Goal: Task Accomplishment & Management: Manage account settings

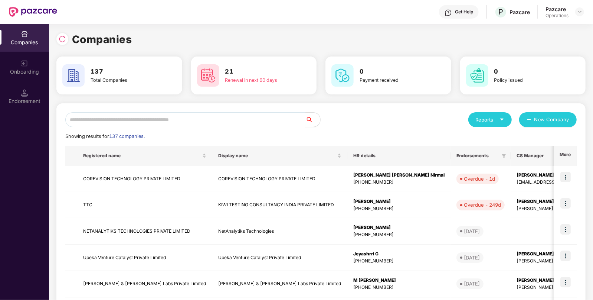
click at [182, 113] on input "text" at bounding box center [185, 119] width 240 height 15
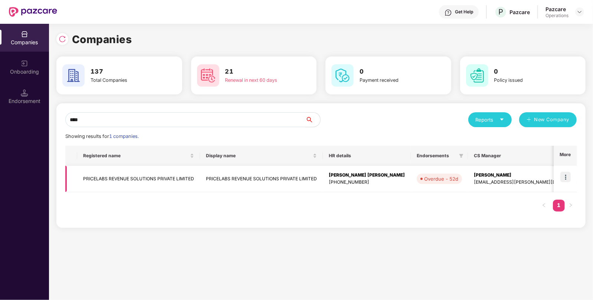
type input "****"
click at [128, 174] on td "PRICELABS REVENUE SOLUTIONS PRIVATE LIMITED" at bounding box center [138, 179] width 123 height 26
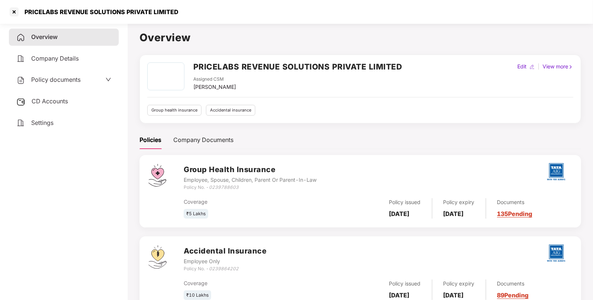
click at [69, 107] on div "CD Accounts" at bounding box center [64, 101] width 110 height 17
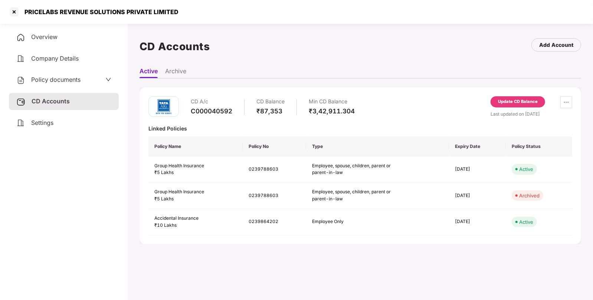
click at [39, 12] on div "PRICELABS REVENUE SOLUTIONS PRIVATE LIMITED" at bounding box center [99, 11] width 158 height 7
copy div "PRICELABS"
click at [19, 13] on div at bounding box center [14, 12] width 12 height 12
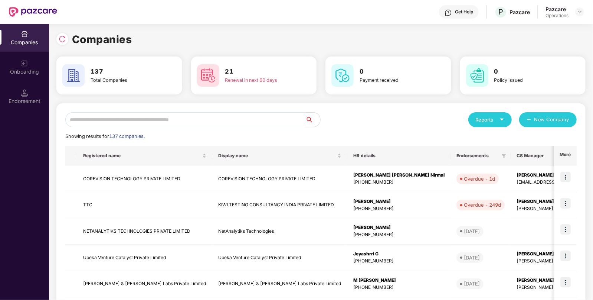
click at [147, 115] on input "text" at bounding box center [185, 119] width 240 height 15
paste input "*********"
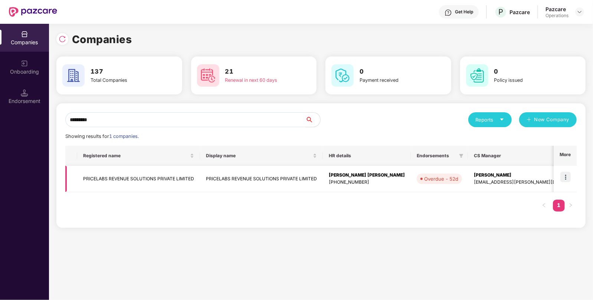
type input "*********"
click at [566, 175] on img at bounding box center [565, 176] width 10 height 10
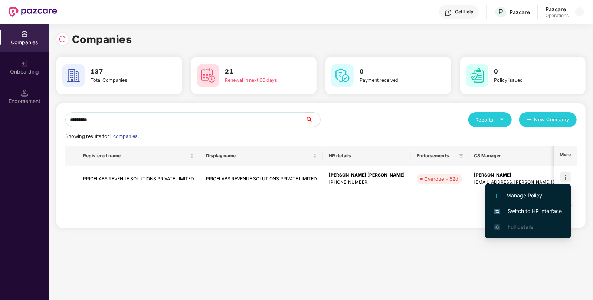
click at [518, 207] on span "Switch to HR interface" at bounding box center [528, 211] width 68 height 8
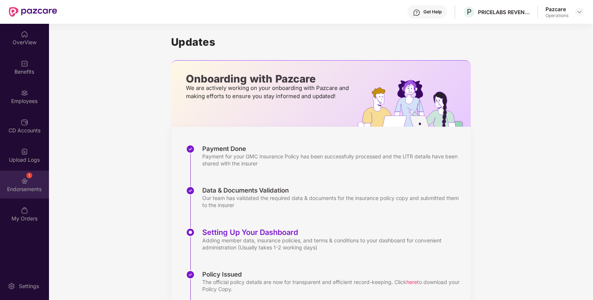
click at [26, 173] on div "1 Endorsements" at bounding box center [24, 184] width 49 height 28
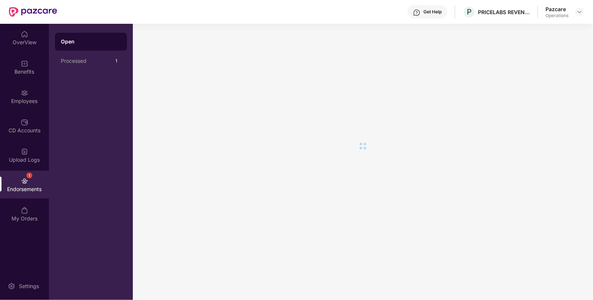
click at [26, 173] on div "1 Endorsements" at bounding box center [24, 184] width 49 height 28
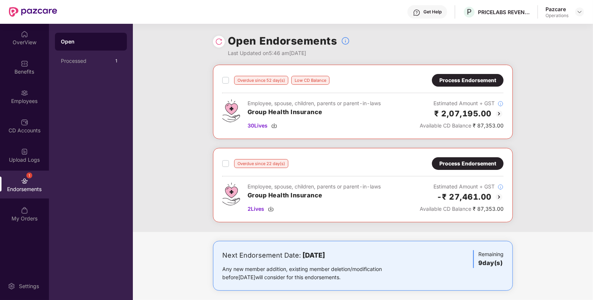
click at [473, 158] on div "Process Endorsement" at bounding box center [468, 163] width 72 height 13
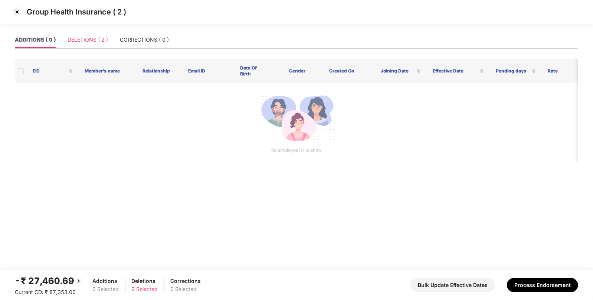
click at [92, 44] on div "DELETIONS ( 2 )" at bounding box center [88, 39] width 40 height 17
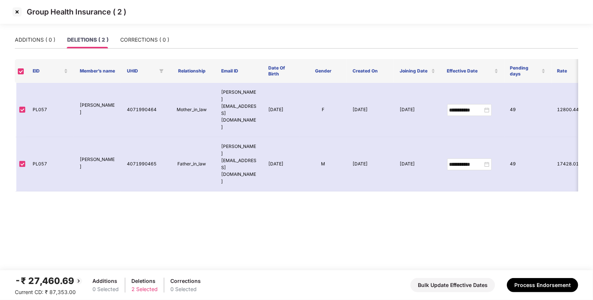
click at [10, 6] on div "Group Health Insurance ( 2 )" at bounding box center [296, 12] width 593 height 24
click at [19, 14] on img at bounding box center [17, 12] width 12 height 12
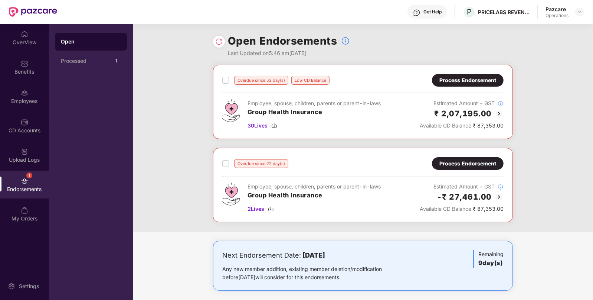
click at [462, 82] on div "Process Endorsement" at bounding box center [467, 80] width 57 height 8
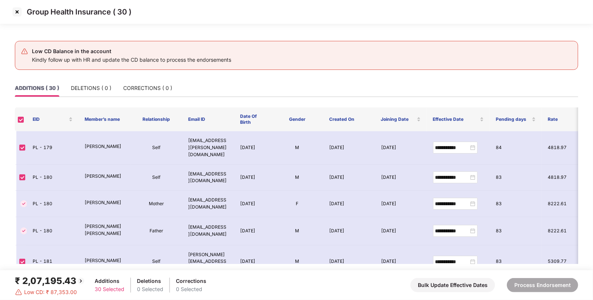
click at [49, 276] on div "₹ 2,07,195.43" at bounding box center [50, 281] width 71 height 14
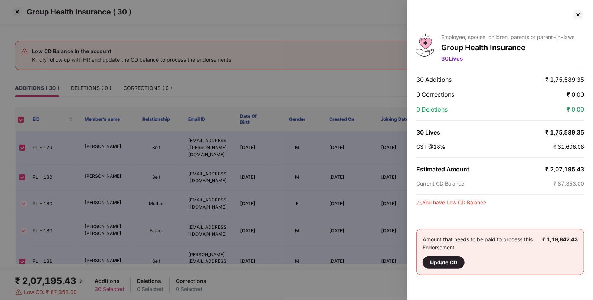
click at [564, 163] on div "Employee, spouse, children, parents or parent-in-laws Group Health Insurance 30…" at bounding box center [501, 150] width 186 height 300
copy span "2,07,195.43"
click at [575, 10] on div at bounding box center [578, 15] width 12 height 12
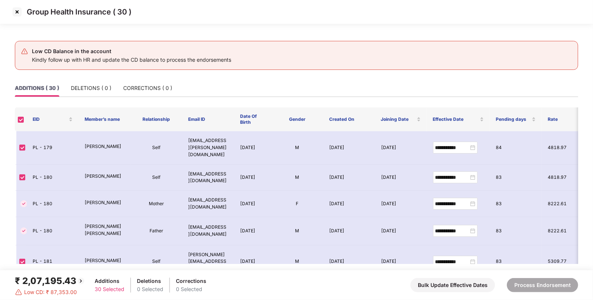
click at [22, 14] on img at bounding box center [17, 12] width 12 height 12
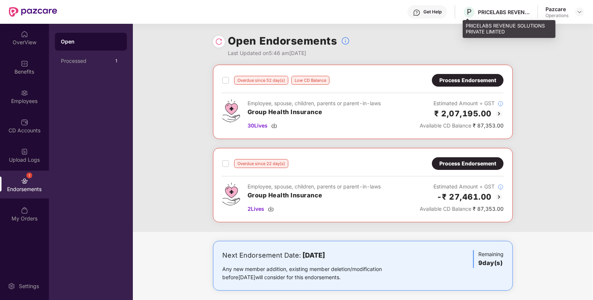
click at [518, 12] on div "PRICELABS REVENUE SOLUTIONS PRIVATE LIMITED" at bounding box center [504, 12] width 52 height 7
copy div "PRICELABS REVENUE SOLUTIONS PRIVATE LIMITED"
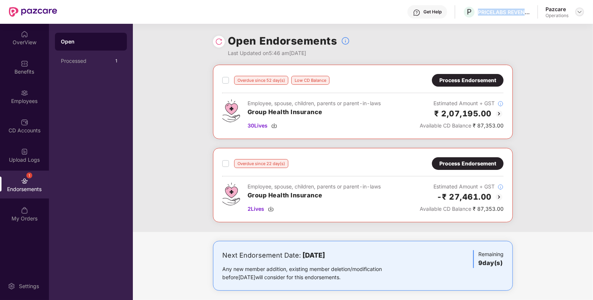
click at [580, 14] on img at bounding box center [580, 12] width 6 height 6
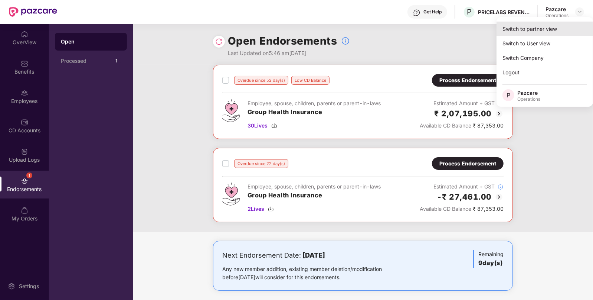
click at [543, 29] on div "Switch to partner view" at bounding box center [545, 29] width 96 height 14
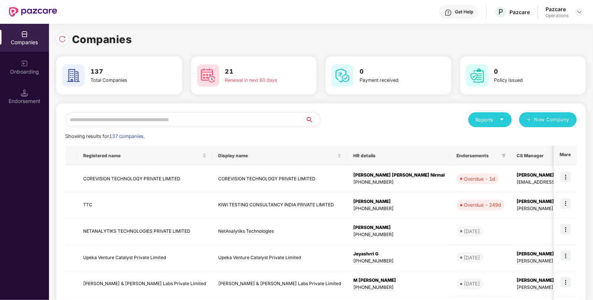
click at [162, 126] on input "text" at bounding box center [185, 119] width 240 height 15
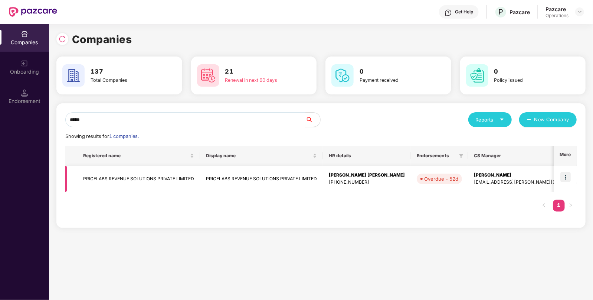
type input "*****"
click at [136, 183] on td "PRICELABS REVENUE SOLUTIONS PRIVATE LIMITED" at bounding box center [138, 179] width 123 height 26
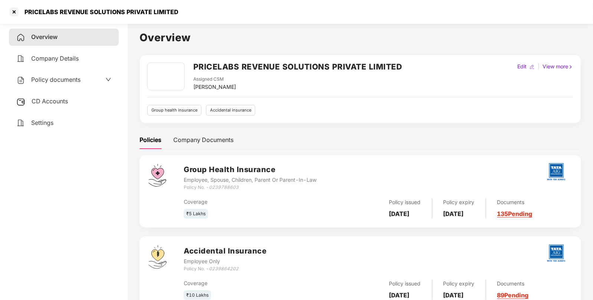
click at [37, 76] on span "Policy documents" at bounding box center [55, 79] width 49 height 7
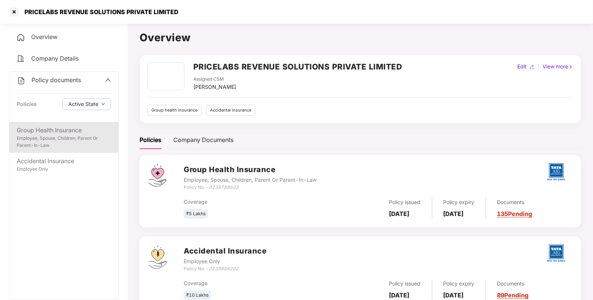
click at [68, 135] on div "Employee, Spouse, Children, Parent Or Parent-In-Law" at bounding box center [64, 142] width 94 height 14
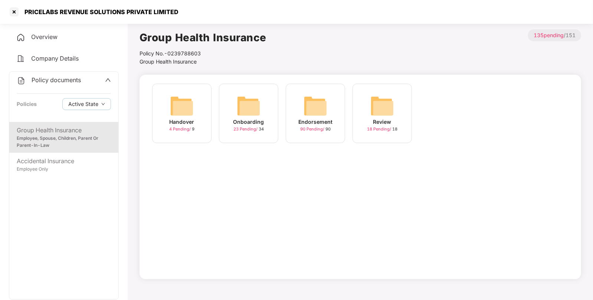
click at [320, 108] on img at bounding box center [316, 106] width 24 height 24
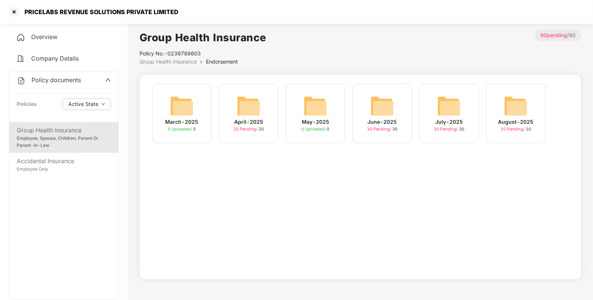
click at [513, 102] on img at bounding box center [516, 106] width 24 height 24
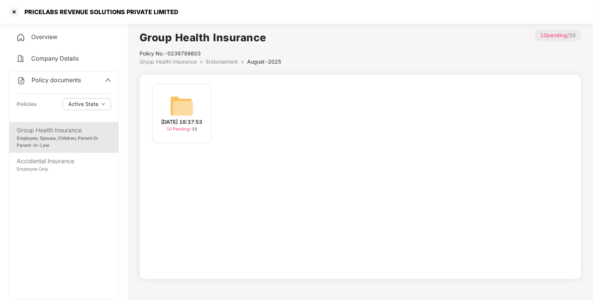
click at [231, 62] on span "Endorsement" at bounding box center [222, 61] width 32 height 6
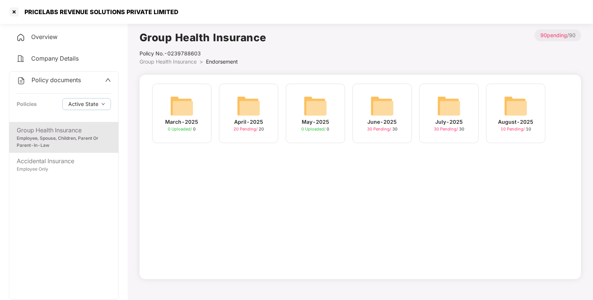
click at [444, 106] on img at bounding box center [449, 106] width 24 height 24
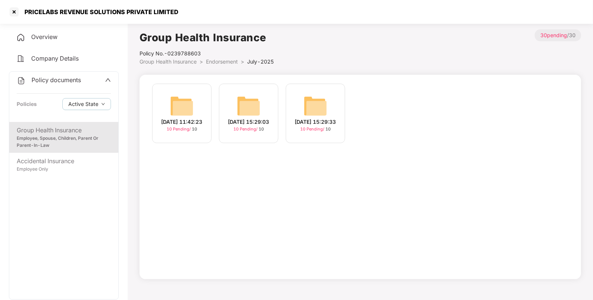
click at [201, 102] on div "[DATE] 11:42:23 10 Pending / 10" at bounding box center [181, 113] width 59 height 59
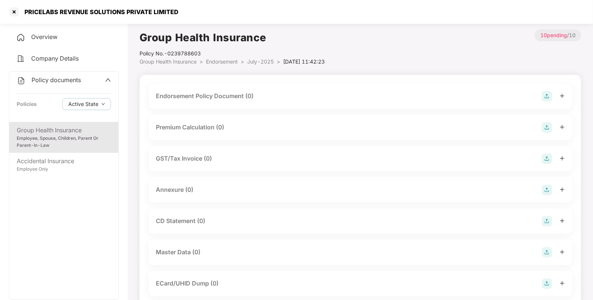
scroll to position [113, 0]
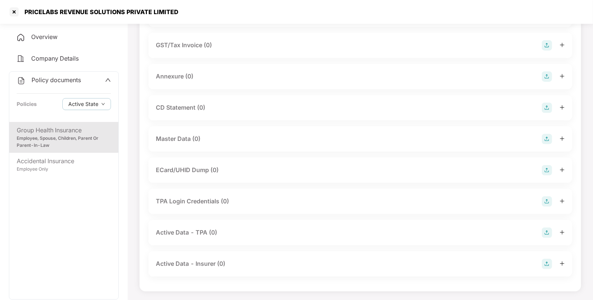
click at [549, 137] on img at bounding box center [547, 139] width 10 height 10
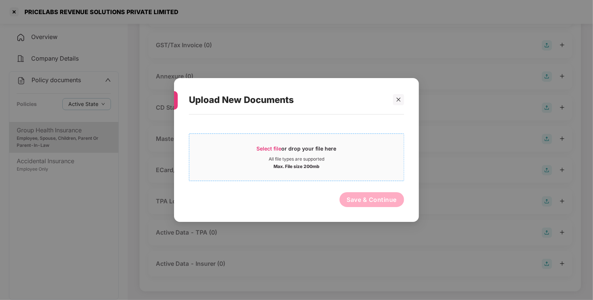
click at [278, 141] on span "Select file or drop your file here All file types are supported Max. File size …" at bounding box center [296, 157] width 215 height 36
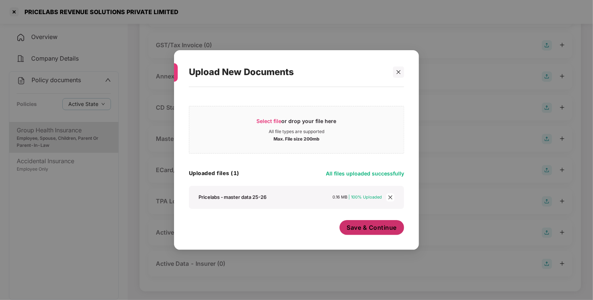
click at [367, 230] on span "Save & Continue" at bounding box center [372, 227] width 50 height 8
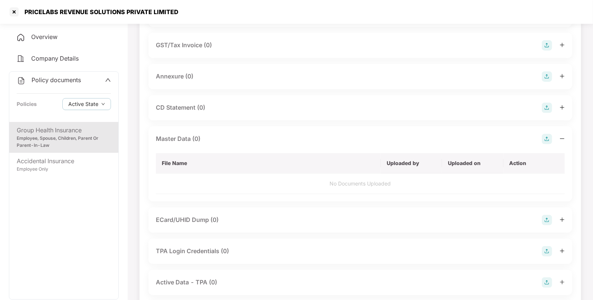
scroll to position [0, 0]
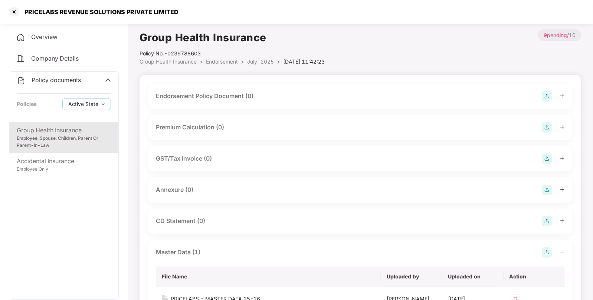
click at [549, 92] on img at bounding box center [547, 96] width 10 height 10
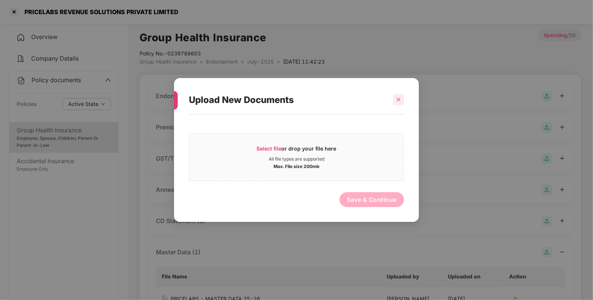
click at [401, 101] on div at bounding box center [398, 99] width 11 height 11
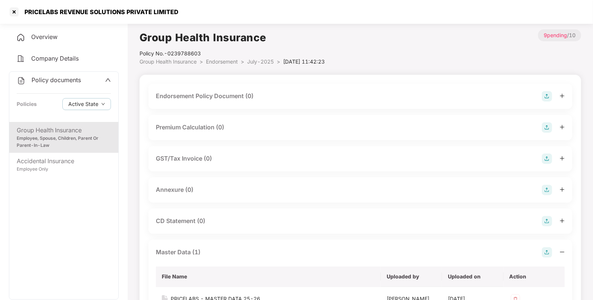
click at [544, 91] on img at bounding box center [547, 96] width 10 height 10
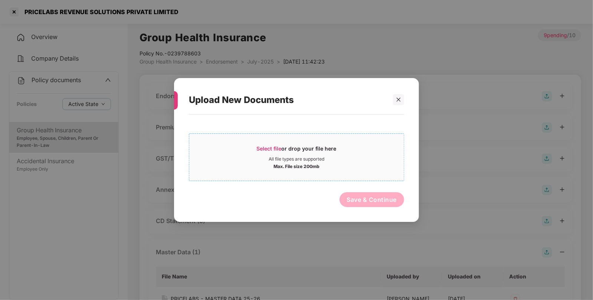
click at [258, 146] on span "Select file" at bounding box center [269, 148] width 25 height 6
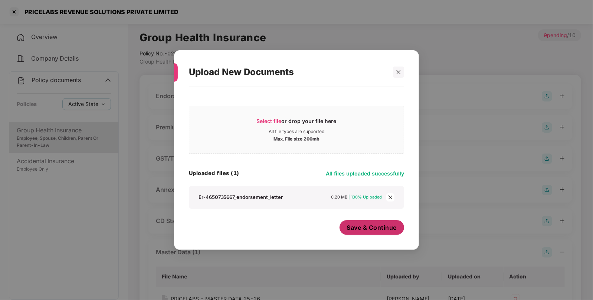
click at [372, 228] on span "Save & Continue" at bounding box center [372, 227] width 50 height 8
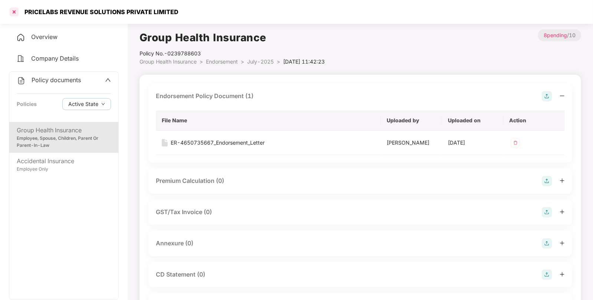
click at [18, 11] on div at bounding box center [14, 12] width 12 height 12
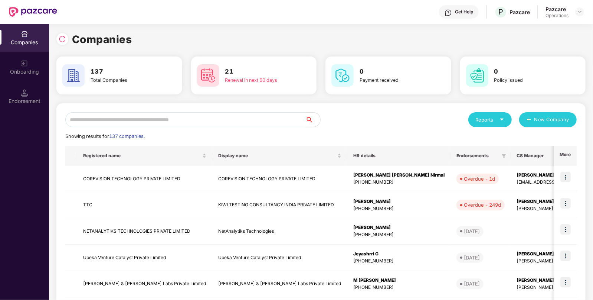
click at [197, 120] on input "text" at bounding box center [185, 119] width 240 height 15
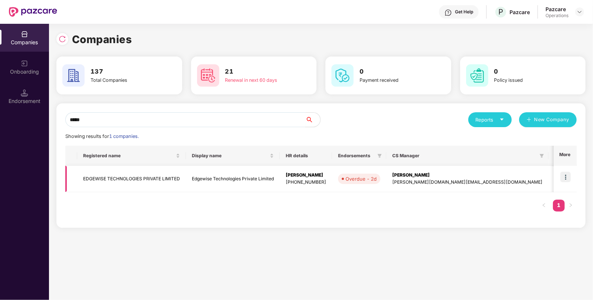
type input "*****"
click at [187, 171] on td "Edgewise Technologies Private Limited" at bounding box center [233, 179] width 94 height 26
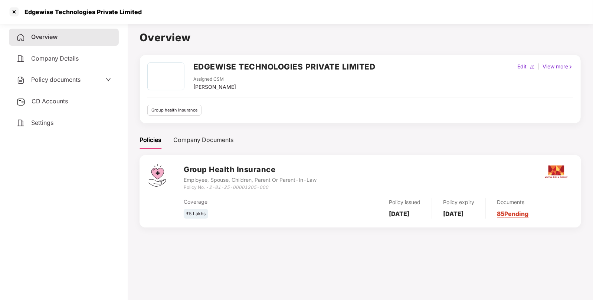
click at [65, 98] on span "CD Accounts" at bounding box center [50, 100] width 36 height 7
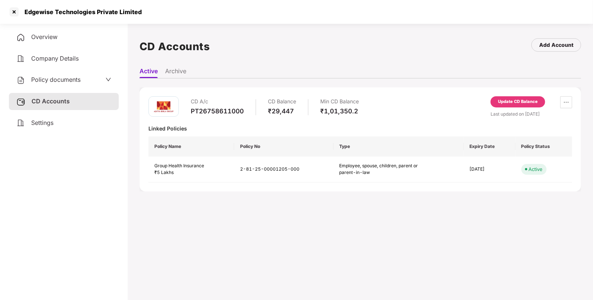
click at [533, 101] on div "Update CD Balance" at bounding box center [518, 101] width 40 height 7
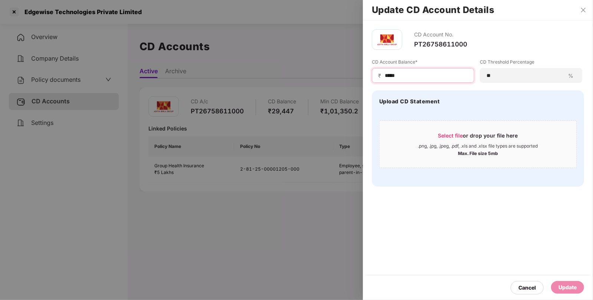
click at [409, 78] on input "*****" at bounding box center [426, 76] width 84 height 8
type input "*"
type input "*****"
click at [578, 285] on div "Update" at bounding box center [567, 287] width 33 height 13
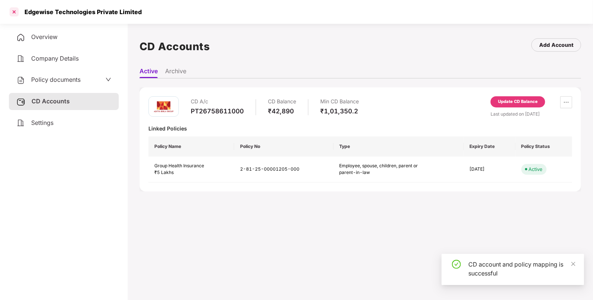
click at [13, 6] on div at bounding box center [14, 12] width 12 height 12
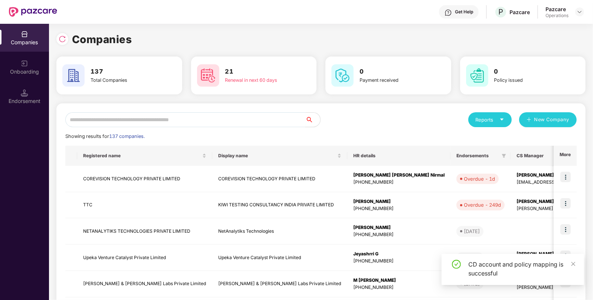
click at [107, 114] on input "text" at bounding box center [185, 119] width 240 height 15
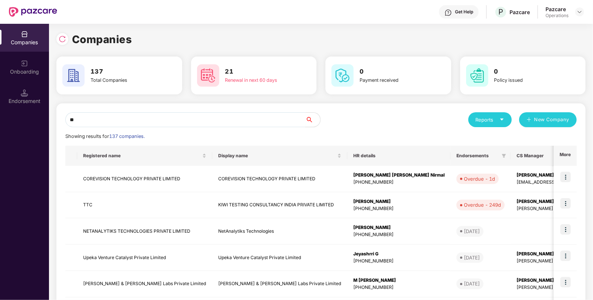
type input "*"
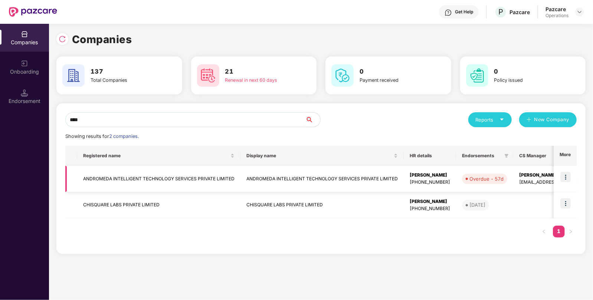
type input "****"
click at [253, 174] on td "ANDROMEDA INTELLIGENT TECHNOLOGY SERVICES PRIVATE LIMITED" at bounding box center [322, 179] width 163 height 26
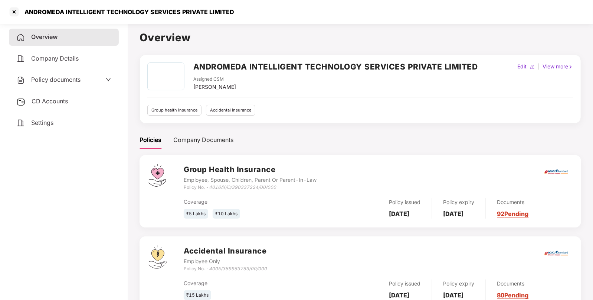
click at [9, 6] on div "ANDROMEDA INTELLIGENT TECHNOLOGY SERVICES PRIVATE LIMITED" at bounding box center [296, 12] width 593 height 24
click at [10, 8] on div at bounding box center [14, 12] width 12 height 12
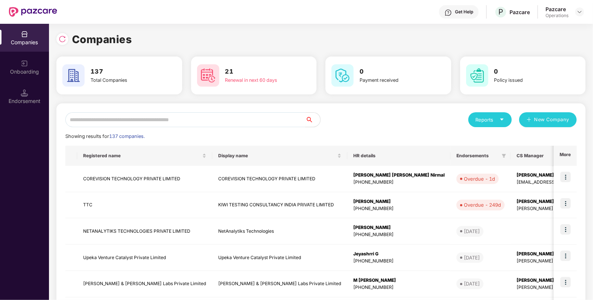
click at [171, 120] on input "text" at bounding box center [185, 119] width 240 height 15
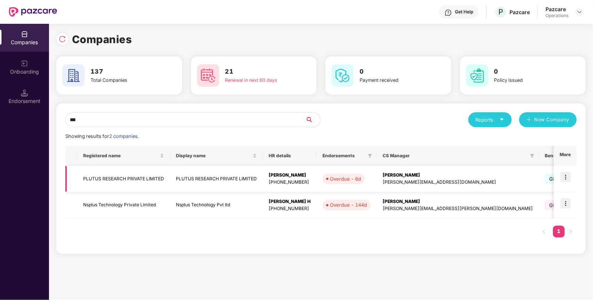
type input "***"
click at [566, 176] on img at bounding box center [565, 176] width 10 height 10
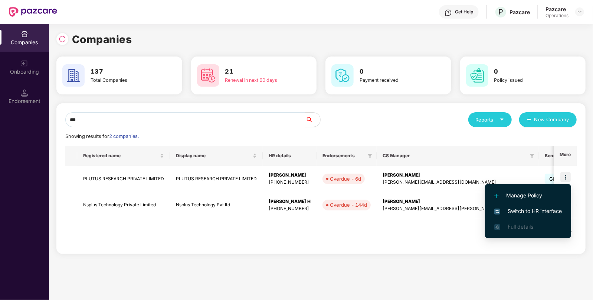
click at [528, 207] on span "Switch to HR interface" at bounding box center [528, 211] width 68 height 8
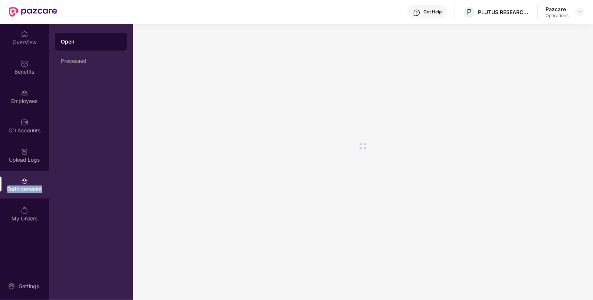
click at [36, 193] on div "Endorsements" at bounding box center [24, 184] width 49 height 28
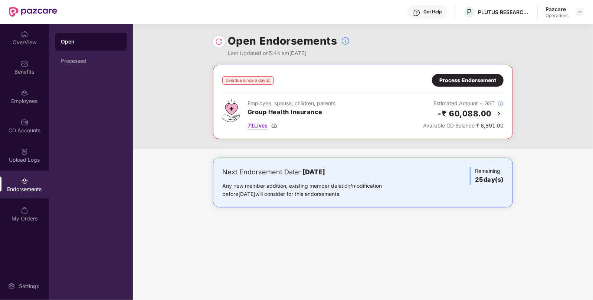
click at [279, 125] on div "71 Lives" at bounding box center [292, 125] width 88 height 8
click at [20, 78] on div "Benefits" at bounding box center [24, 67] width 49 height 28
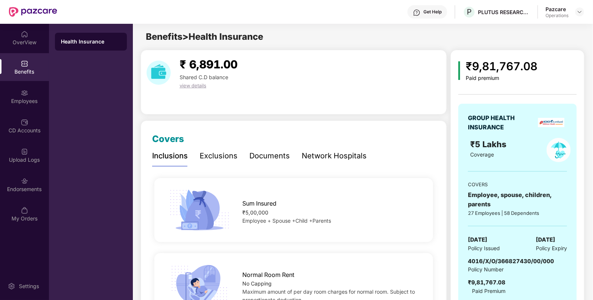
click at [491, 258] on span "4016/X/O/366827430/00/000" at bounding box center [511, 260] width 86 height 7
copy span "4016/X/O/366827430/00/000"
click at [519, 6] on div "P PLUTUS RESEARCH PRIVATE LIMITED" at bounding box center [496, 12] width 67 height 13
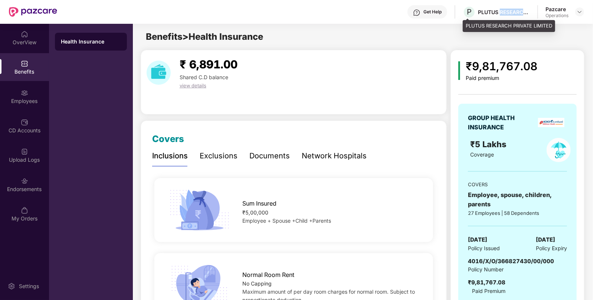
click at [519, 6] on div "P PLUTUS RESEARCH PRIVATE LIMITED" at bounding box center [496, 12] width 67 height 13
copy div "PLUTUS RESEARCH PRIVATE LIMITED"
click at [494, 256] on div "4016/X/O/366827430/00/000" at bounding box center [511, 260] width 86 height 9
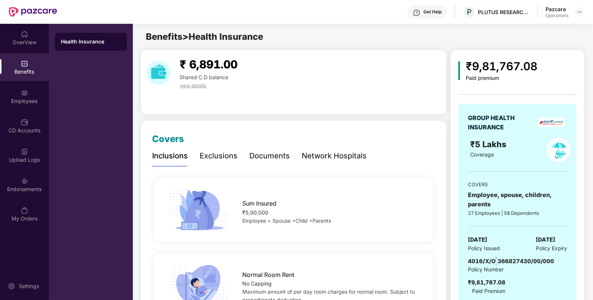
click at [494, 256] on div "4016/X/O/366827430/00/000" at bounding box center [511, 260] width 86 height 9
copy span "4016/X/O/366827430/00/000"
click at [576, 10] on div at bounding box center [579, 11] width 9 height 9
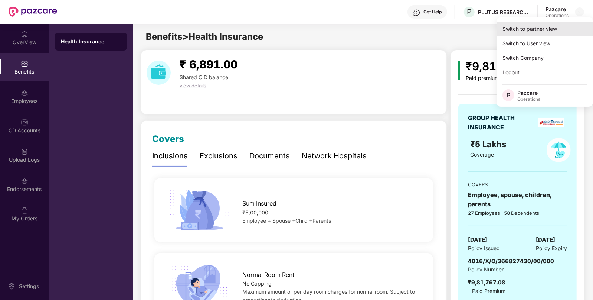
click at [534, 22] on div "Switch to partner view" at bounding box center [545, 29] width 96 height 14
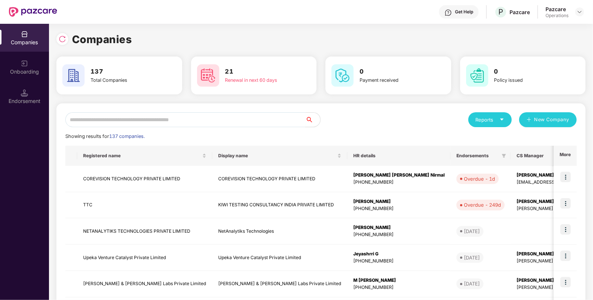
click at [96, 124] on input "text" at bounding box center [185, 119] width 240 height 15
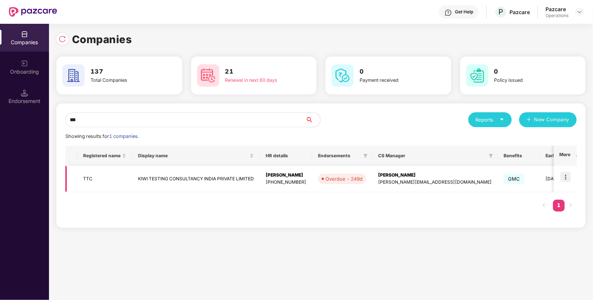
type input "***"
click at [566, 179] on img at bounding box center [565, 176] width 10 height 10
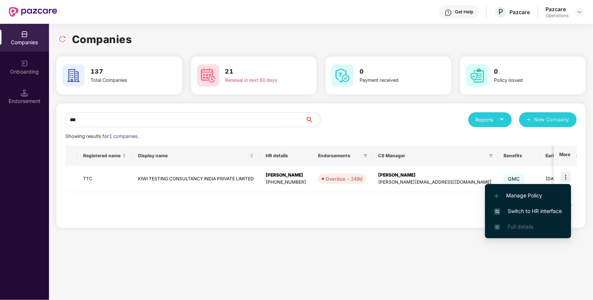
click at [532, 206] on li "Switch to HR interface" at bounding box center [528, 211] width 86 height 16
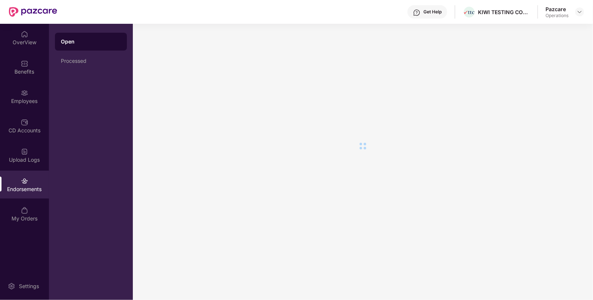
click at [32, 194] on div "Endorsements" at bounding box center [24, 184] width 49 height 28
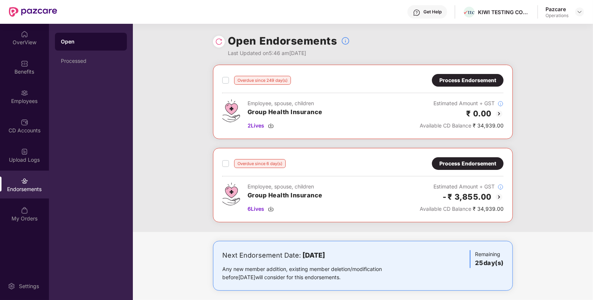
click at [455, 77] on div "Process Endorsement" at bounding box center [467, 80] width 57 height 8
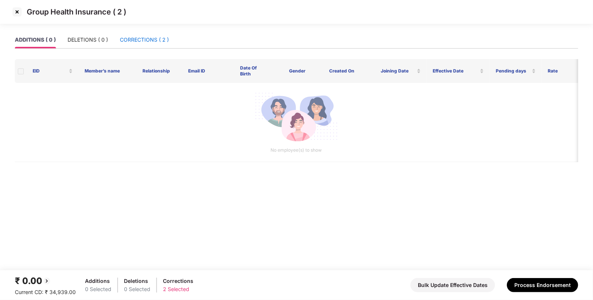
click at [143, 39] on div "CORRECTIONS ( 2 )" at bounding box center [144, 40] width 49 height 8
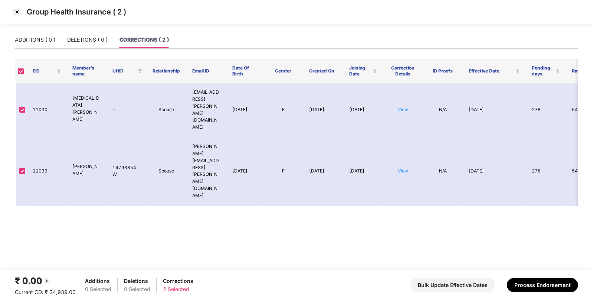
click at [18, 15] on img at bounding box center [17, 12] width 12 height 12
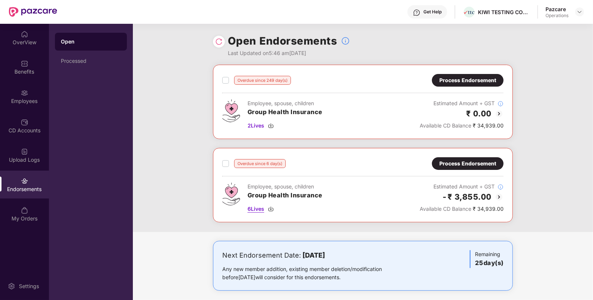
click at [272, 206] on img at bounding box center [271, 209] width 6 height 6
click at [461, 163] on div "Process Endorsement" at bounding box center [467, 163] width 57 height 8
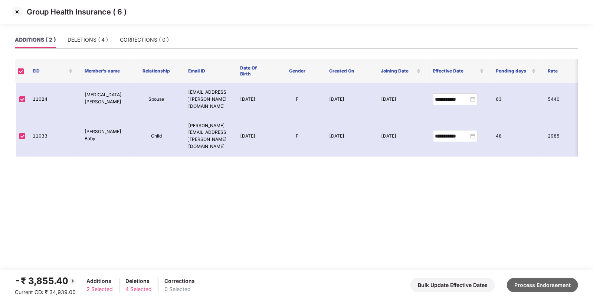
click at [538, 284] on button "Process Endorsement" at bounding box center [542, 285] width 71 height 14
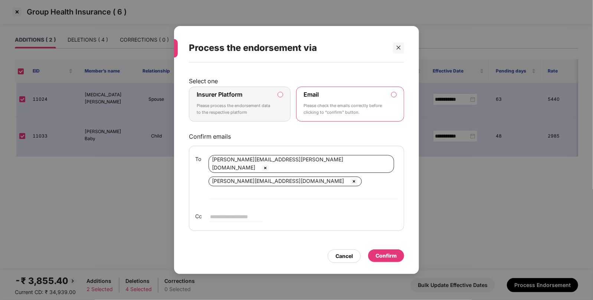
click at [280, 107] on label "Insurer Platform Please process the endorsement data to the respective platform" at bounding box center [240, 103] width 102 height 35
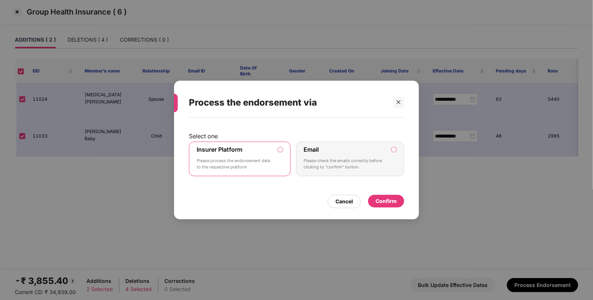
click at [379, 199] on div "Confirm" at bounding box center [386, 201] width 21 height 8
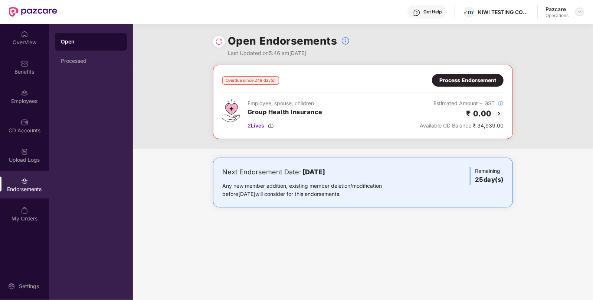
click at [582, 14] on img at bounding box center [580, 12] width 6 height 6
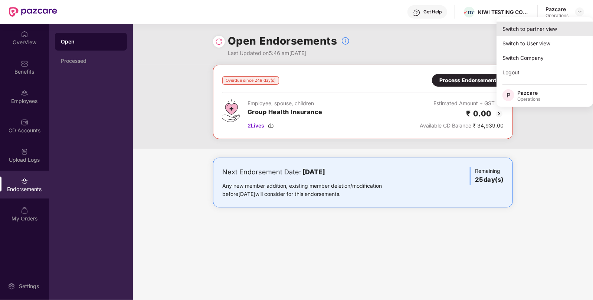
click at [519, 35] on div "Switch to partner view" at bounding box center [545, 29] width 96 height 14
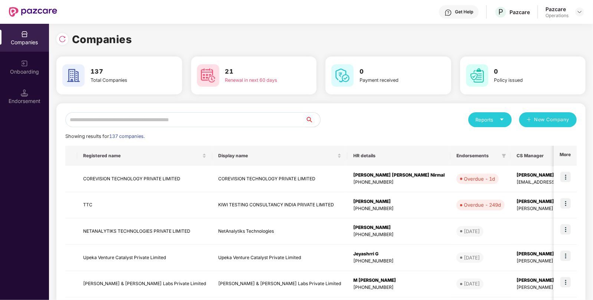
click at [179, 120] on input "text" at bounding box center [185, 119] width 240 height 15
paste input "**********"
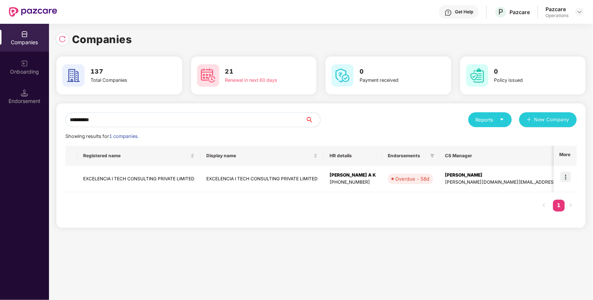
type input "**********"
click at [159, 174] on td "EXCELENCIA I TECH CONSULTING PRIVATE LIMITED" at bounding box center [138, 179] width 123 height 26
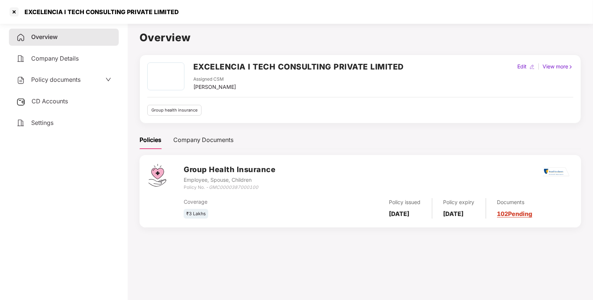
click at [61, 83] on span "Policy documents" at bounding box center [55, 79] width 49 height 7
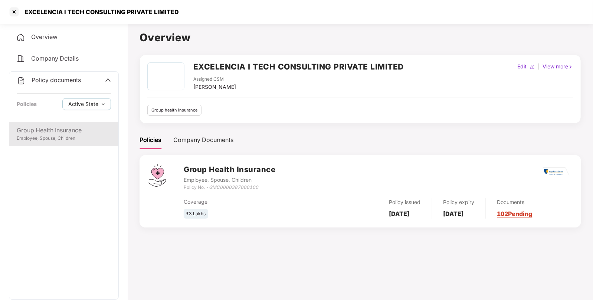
click at [43, 122] on div "Group Health Insurance Employee, Spouse, Children" at bounding box center [63, 134] width 109 height 24
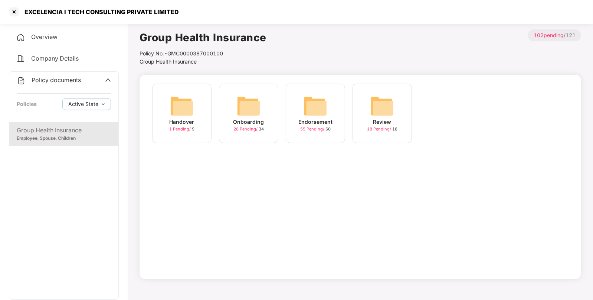
click at [314, 107] on img at bounding box center [316, 106] width 24 height 24
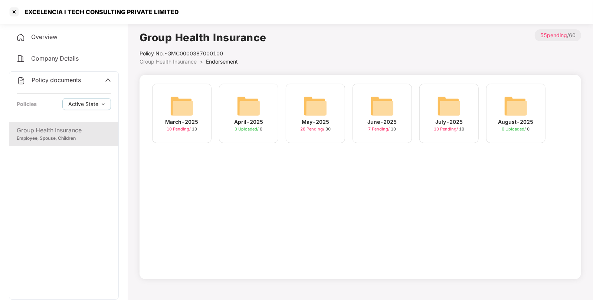
click at [462, 106] on div "July-2025 10 Pending / 10" at bounding box center [448, 113] width 59 height 59
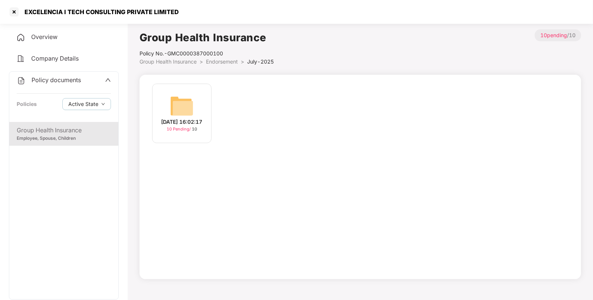
click at [180, 109] on img at bounding box center [182, 106] width 24 height 24
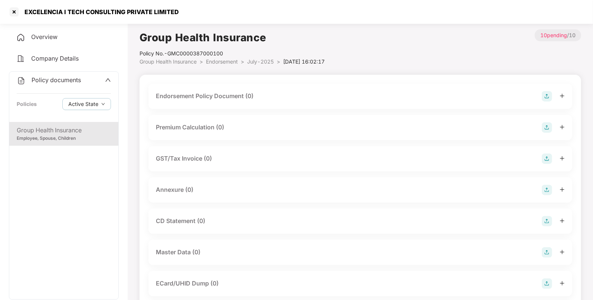
click at [64, 13] on div "EXCELENCIA I TECH CONSULTING PRIVATE LIMITED" at bounding box center [99, 11] width 159 height 7
copy div "EXCELENCIA I TECH CONSULTING PRIVATE LIMITED"
click at [35, 12] on div "EXCELENCIA I TECH CONSULTING PRIVATE LIMITED" at bounding box center [99, 11] width 159 height 7
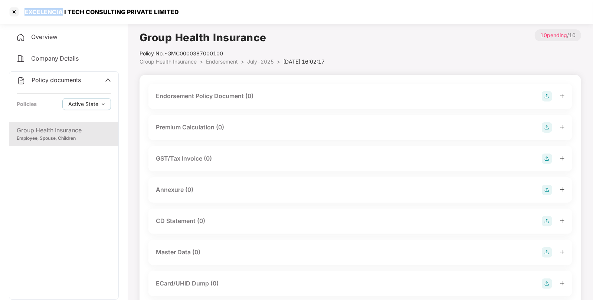
click at [35, 12] on div "EXCELENCIA I TECH CONSULTING PRIVATE LIMITED" at bounding box center [99, 11] width 159 height 7
click at [87, 78] on div "Policy documents" at bounding box center [64, 80] width 94 height 10
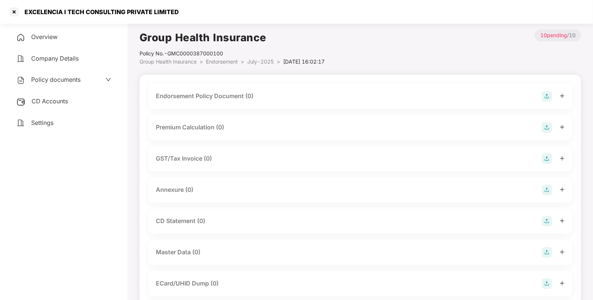
click at [66, 96] on div "CD Accounts" at bounding box center [64, 101] width 110 height 17
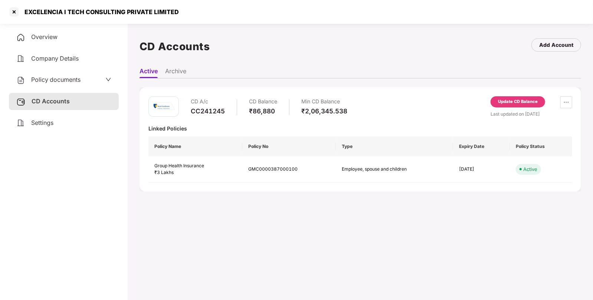
click at [525, 104] on div "Update CD Balance" at bounding box center [518, 101] width 40 height 7
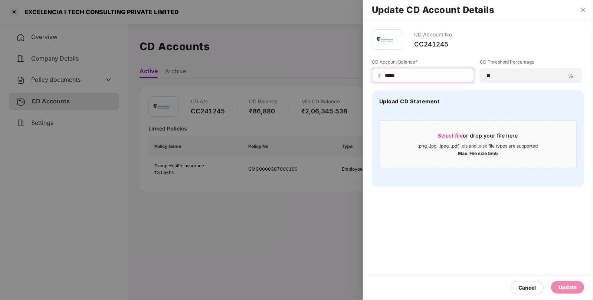
drag, startPoint x: 338, startPoint y: 75, endPoint x: 272, endPoint y: 85, distance: 67.2
click at [272, 85] on div "Update CD Account Details CD Account No. CC241245 CD Account Balance* ₹ ***** C…" at bounding box center [296, 150] width 593 height 300
type input "****"
click at [564, 286] on div "Update" at bounding box center [568, 287] width 18 height 8
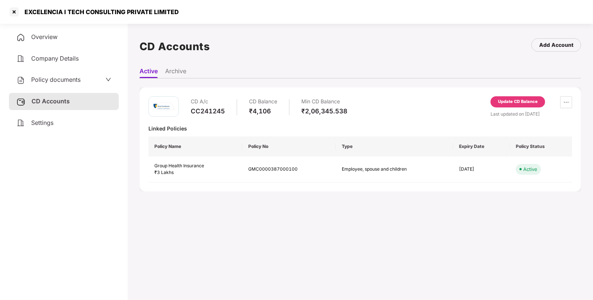
click at [38, 14] on div "EXCELENCIA I TECH CONSULTING PRIVATE LIMITED" at bounding box center [99, 11] width 159 height 7
copy div "EXCELENCIA"
click at [17, 14] on div at bounding box center [14, 12] width 12 height 12
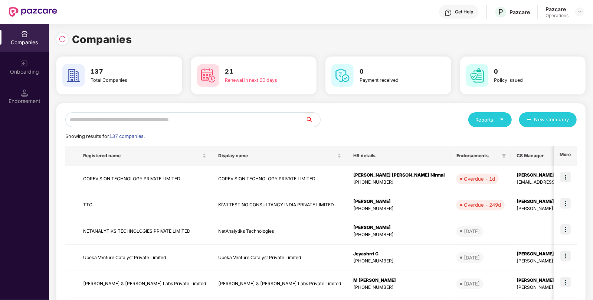
click at [148, 115] on input "text" at bounding box center [185, 119] width 240 height 15
paste input "**********"
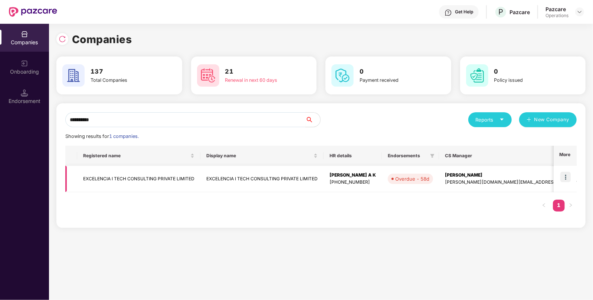
type input "**********"
click at [167, 173] on td "EXCELENCIA I TECH CONSULTING PRIVATE LIMITED" at bounding box center [138, 179] width 123 height 26
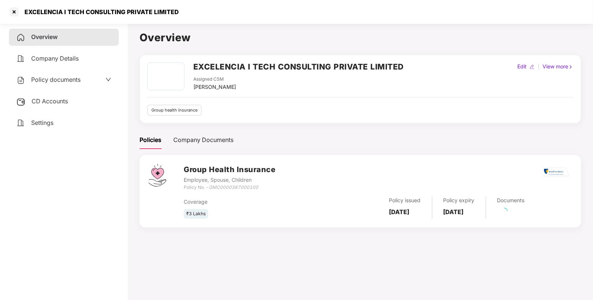
click at [56, 79] on span "Policy documents" at bounding box center [55, 79] width 49 height 7
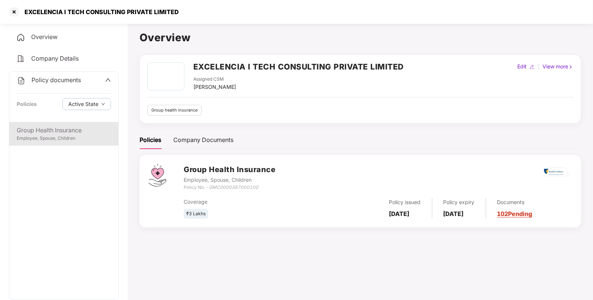
click at [50, 137] on div "Employee, Spouse, Children" at bounding box center [64, 138] width 94 height 7
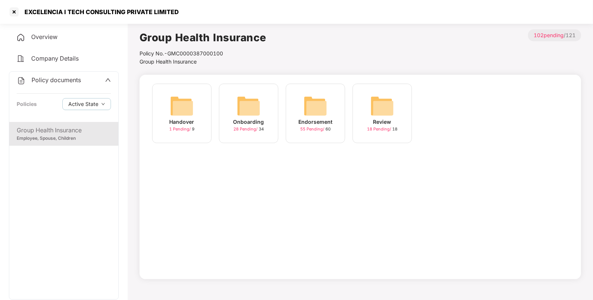
click at [324, 104] on img at bounding box center [316, 106] width 24 height 24
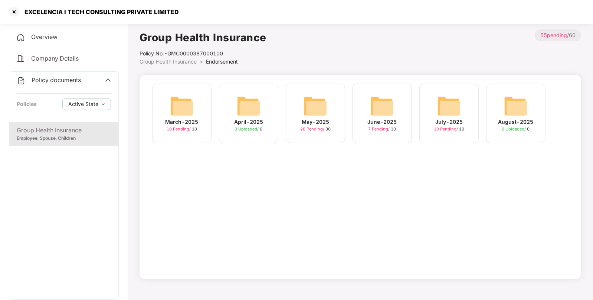
click at [378, 109] on img at bounding box center [382, 106] width 24 height 24
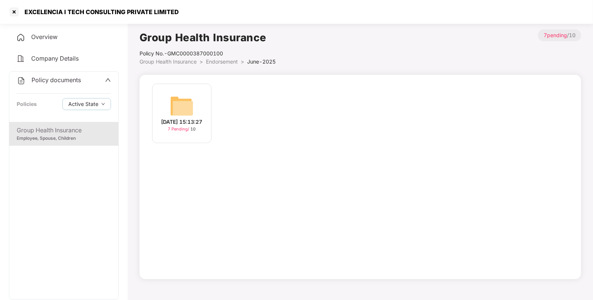
click at [184, 108] on img at bounding box center [182, 106] width 24 height 24
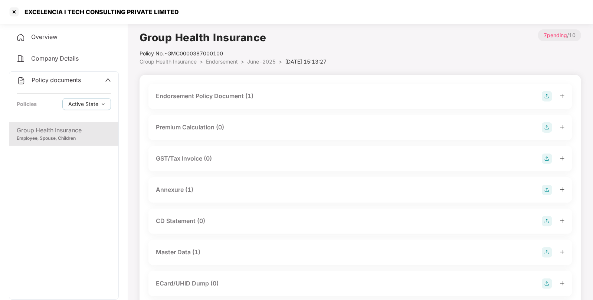
click at [461, 95] on div "Endorsement Policy Document (1)" at bounding box center [360, 96] width 409 height 10
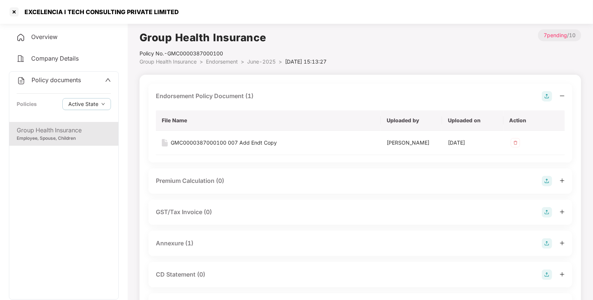
click at [256, 58] on span "June-2025" at bounding box center [261, 61] width 29 height 6
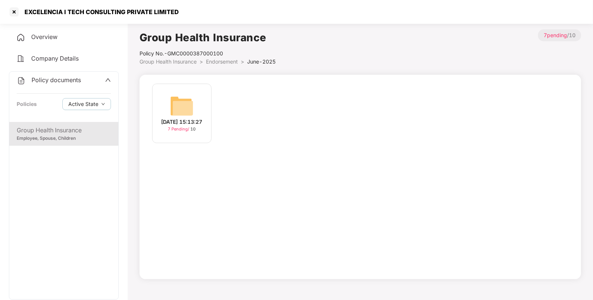
click at [193, 97] on img at bounding box center [182, 106] width 24 height 24
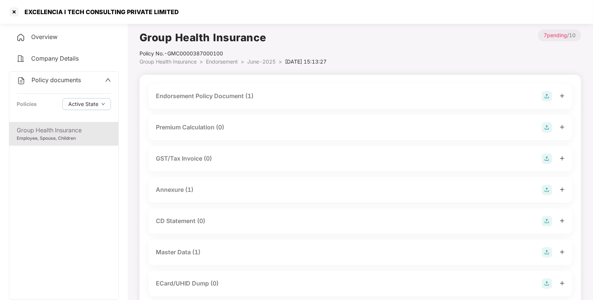
click at [229, 59] on span "Endorsement" at bounding box center [222, 61] width 32 height 6
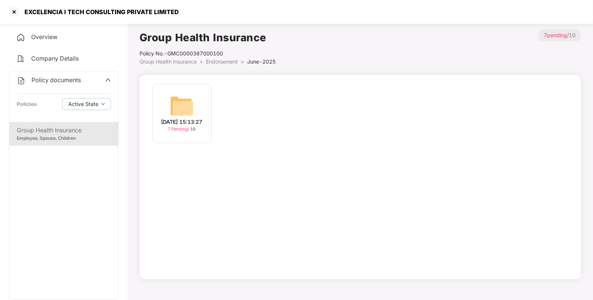
click at [220, 61] on span "Endorsement" at bounding box center [222, 61] width 32 height 6
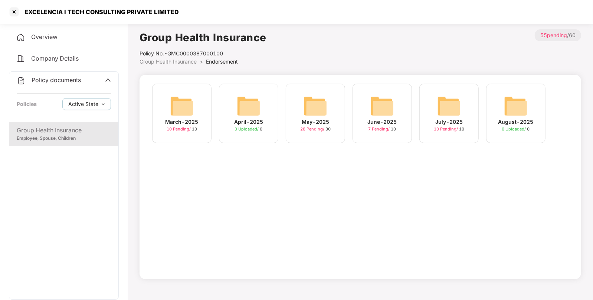
click at [453, 108] on img at bounding box center [449, 106] width 24 height 24
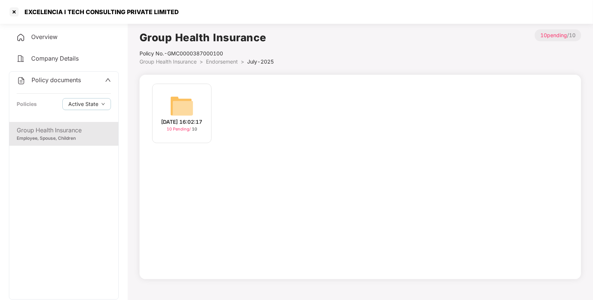
click at [174, 109] on img at bounding box center [182, 106] width 24 height 24
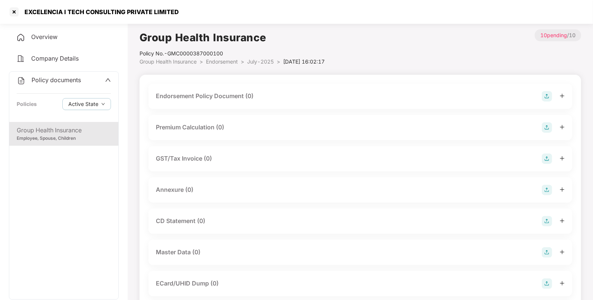
click at [546, 95] on img at bounding box center [547, 96] width 10 height 10
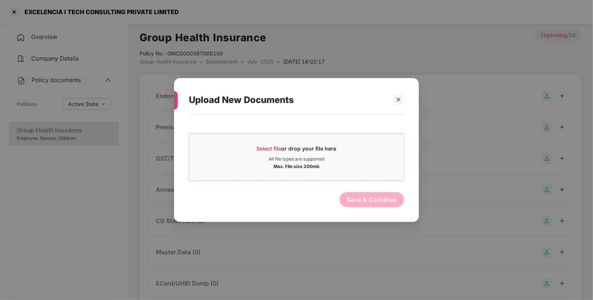
click at [259, 145] on div "Select file or drop your file here" at bounding box center [297, 150] width 80 height 11
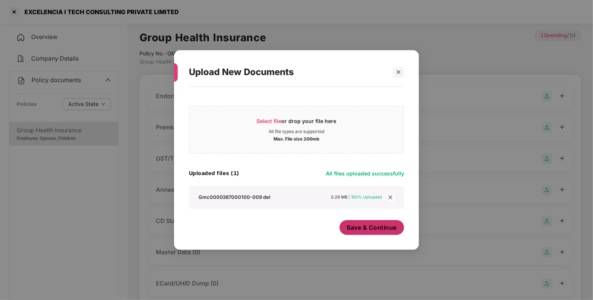
click at [373, 222] on button "Save & Continue" at bounding box center [372, 227] width 65 height 15
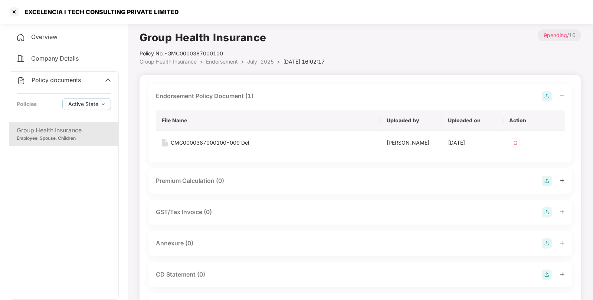
click at [546, 95] on img at bounding box center [547, 96] width 10 height 10
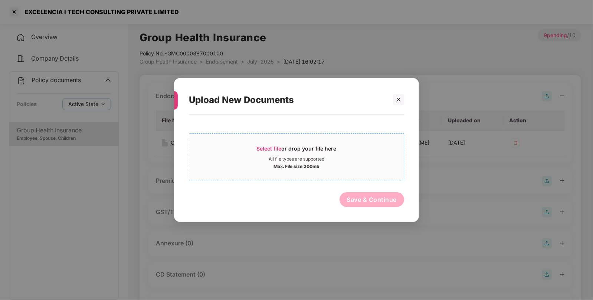
click at [274, 146] on span "Select file" at bounding box center [269, 148] width 25 height 6
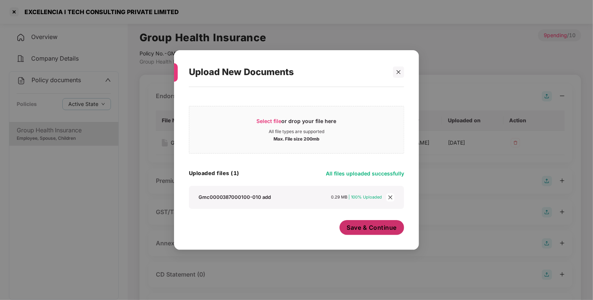
click at [376, 233] on button "Save & Continue" at bounding box center [372, 227] width 65 height 15
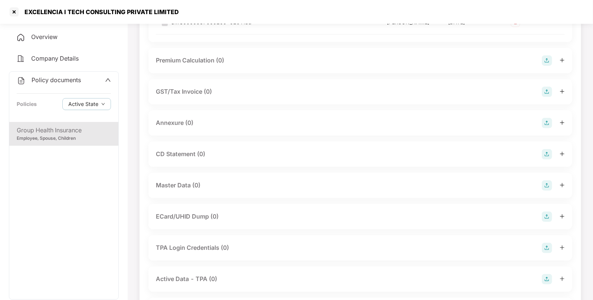
scroll to position [125, 0]
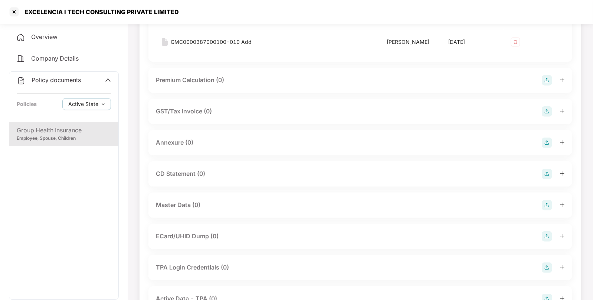
click at [547, 203] on img at bounding box center [547, 205] width 10 height 10
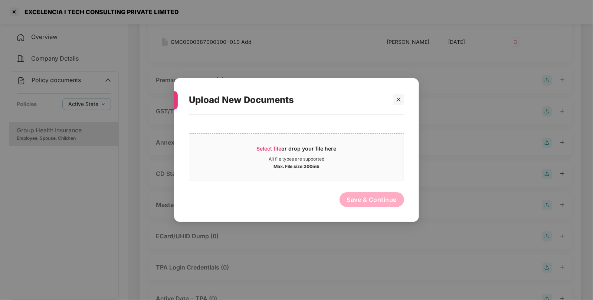
click at [265, 142] on span "Select file or drop your file here All file types are supported Max. File size …" at bounding box center [296, 157] width 215 height 36
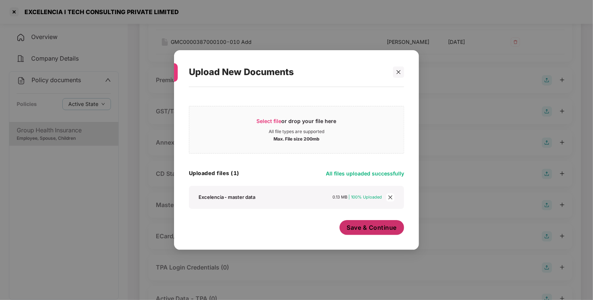
click at [371, 232] on button "Save & Continue" at bounding box center [372, 227] width 65 height 15
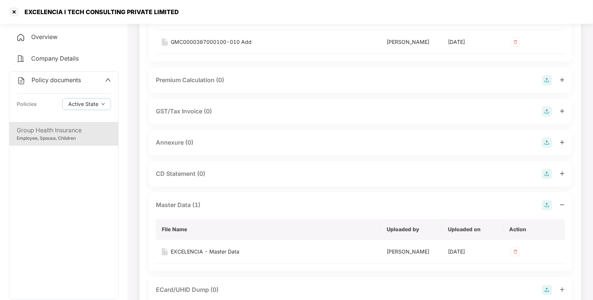
scroll to position [0, 0]
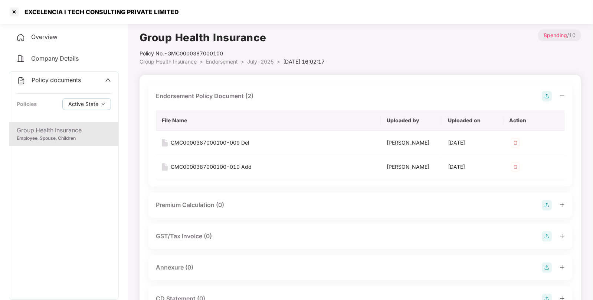
click at [252, 60] on span "July-2025" at bounding box center [260, 61] width 27 height 6
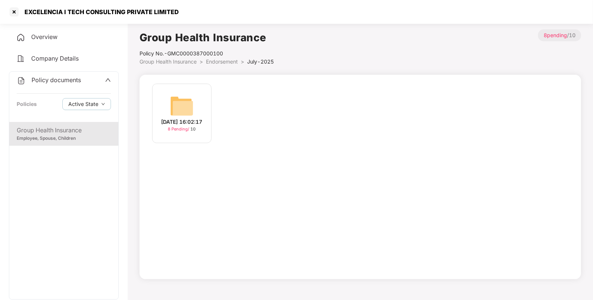
click at [230, 60] on span "Endorsement" at bounding box center [222, 61] width 32 height 6
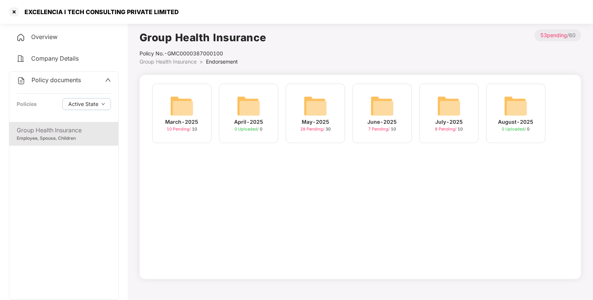
click at [380, 104] on img at bounding box center [382, 106] width 24 height 24
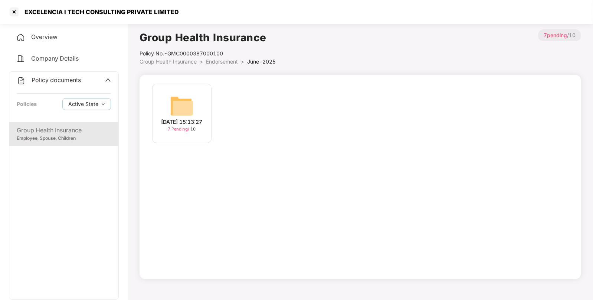
click at [190, 112] on img at bounding box center [182, 106] width 24 height 24
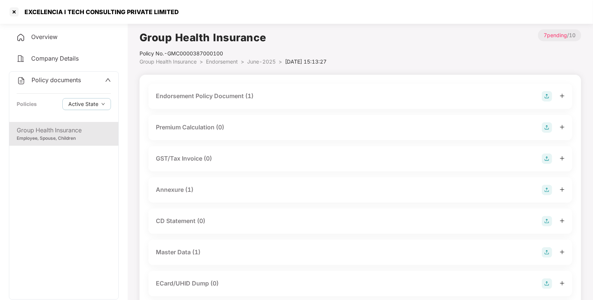
click at [491, 98] on div "Endorsement Policy Document (1)" at bounding box center [360, 96] width 409 height 10
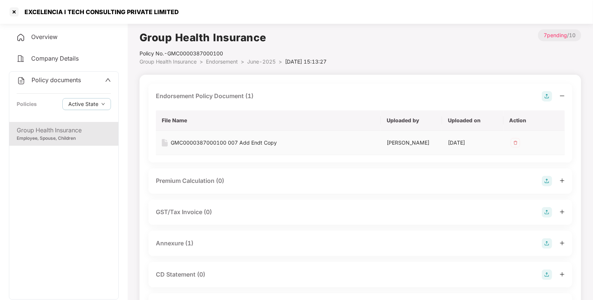
click at [513, 144] on img at bounding box center [516, 143] width 12 height 12
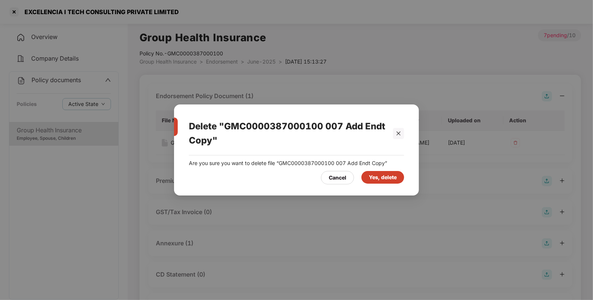
click at [367, 177] on div "Yes, delete" at bounding box center [382, 177] width 43 height 13
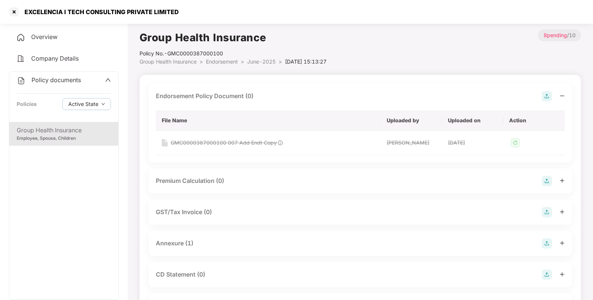
click at [228, 61] on span "Endorsement" at bounding box center [222, 61] width 32 height 6
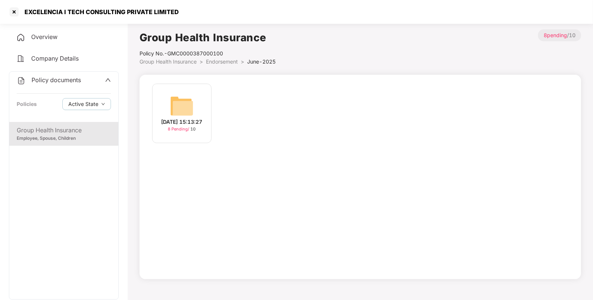
click at [191, 63] on span "Group Health Insurance" at bounding box center [168, 61] width 57 height 6
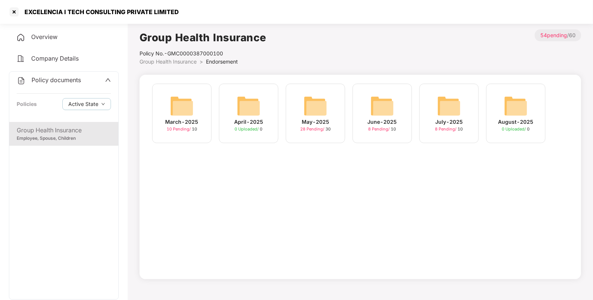
click at [320, 103] on img at bounding box center [316, 106] width 24 height 24
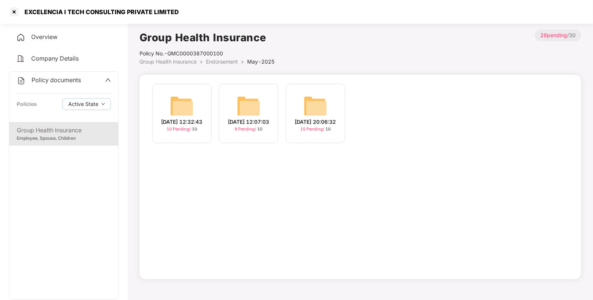
click at [247, 109] on img at bounding box center [249, 106] width 24 height 24
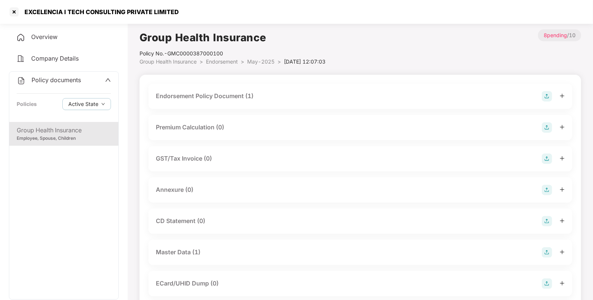
click at [501, 86] on div "Endorsement Policy Document (1)" at bounding box center [360, 96] width 424 height 25
click at [462, 92] on div "Endorsement Policy Document (1)" at bounding box center [360, 96] width 409 height 10
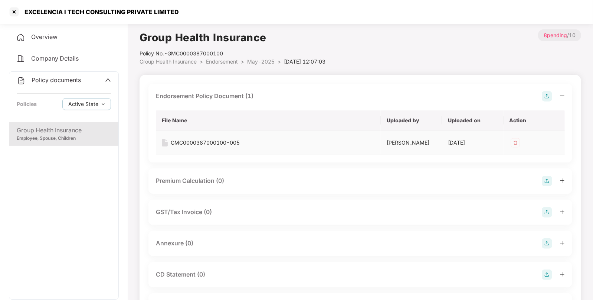
click at [516, 138] on img at bounding box center [516, 143] width 12 height 12
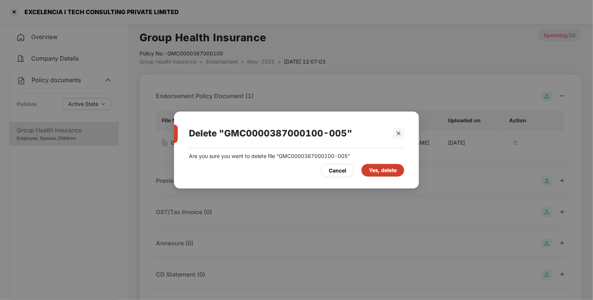
click at [389, 169] on div "Yes, delete" at bounding box center [383, 170] width 28 height 8
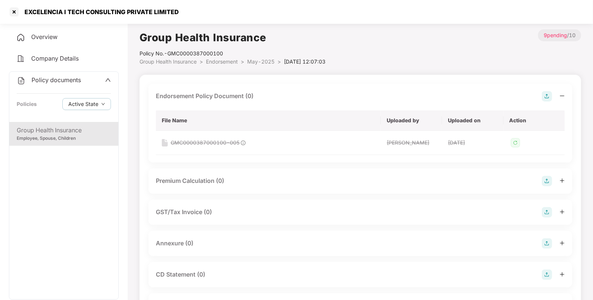
click at [546, 96] on img at bounding box center [547, 96] width 10 height 10
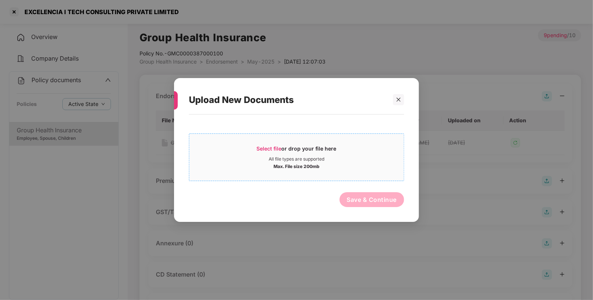
click at [265, 150] on span "Select file" at bounding box center [269, 148] width 25 height 6
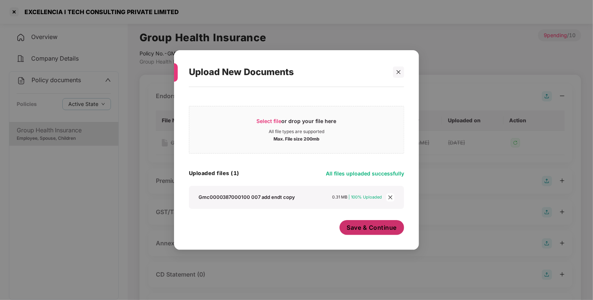
click at [369, 228] on span "Save & Continue" at bounding box center [372, 227] width 50 height 8
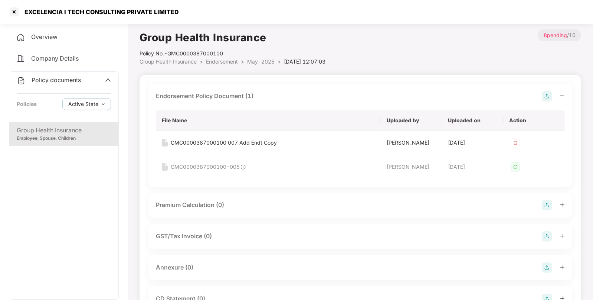
click at [225, 59] on span "Endorsement" at bounding box center [222, 61] width 32 height 6
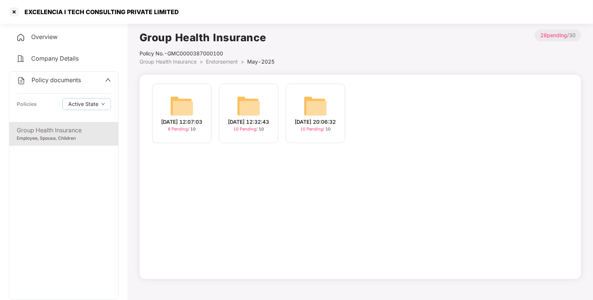
click at [250, 102] on img at bounding box center [249, 106] width 24 height 24
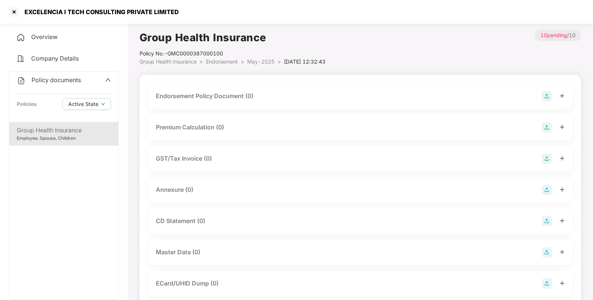
click at [544, 96] on img at bounding box center [547, 96] width 10 height 10
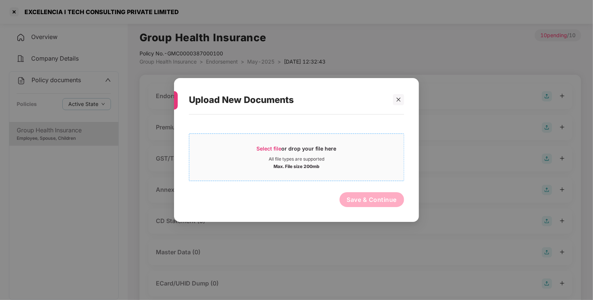
click at [271, 150] on span "Select file" at bounding box center [269, 148] width 25 height 6
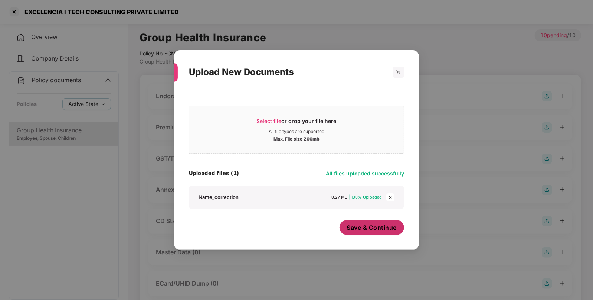
click at [376, 229] on span "Save & Continue" at bounding box center [372, 227] width 50 height 8
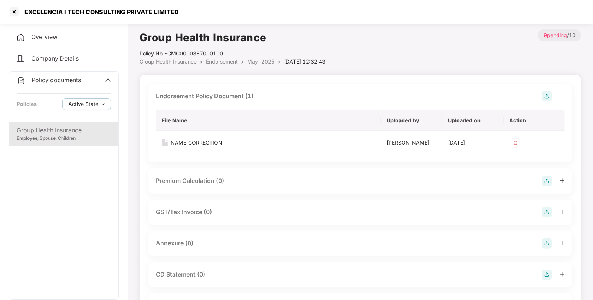
click at [260, 61] on span "May-2025" at bounding box center [260, 61] width 27 height 6
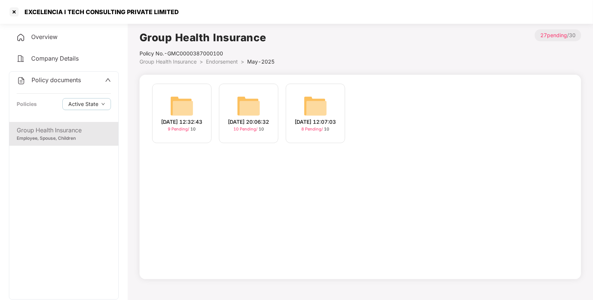
click at [250, 105] on img at bounding box center [249, 106] width 24 height 24
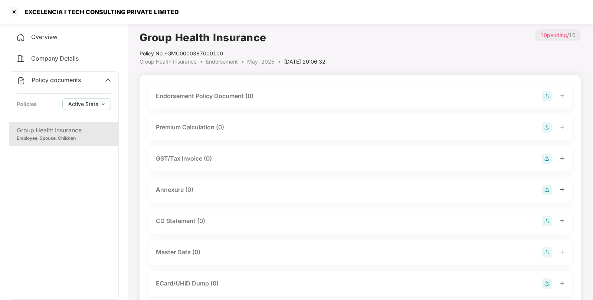
click at [549, 92] on img at bounding box center [547, 96] width 10 height 10
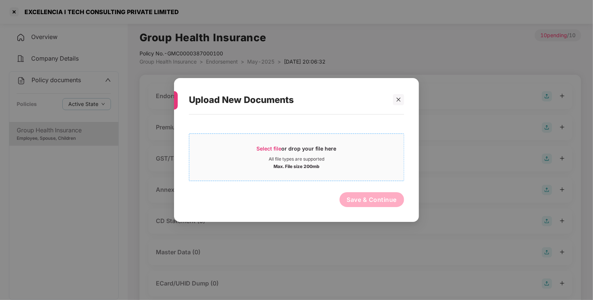
click at [265, 143] on span "Select file or drop your file here All file types are supported Max. File size …" at bounding box center [296, 157] width 215 height 36
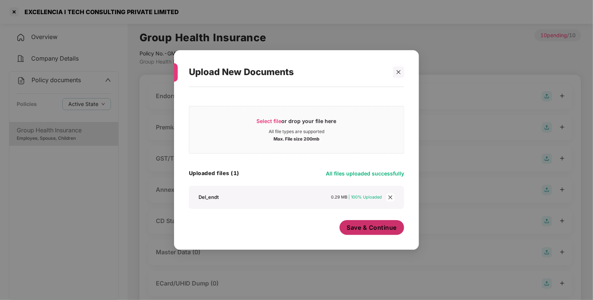
click at [373, 225] on span "Save & Continue" at bounding box center [372, 227] width 50 height 8
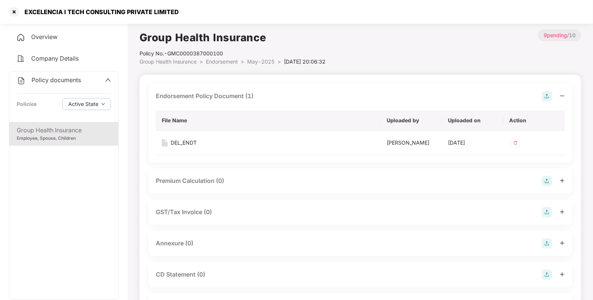
click at [193, 61] on span "Group Health Insurance" at bounding box center [168, 61] width 57 height 6
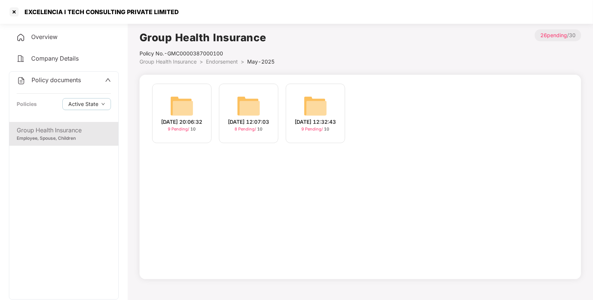
click at [197, 62] on span "Group Health Insurance" at bounding box center [168, 61] width 57 height 6
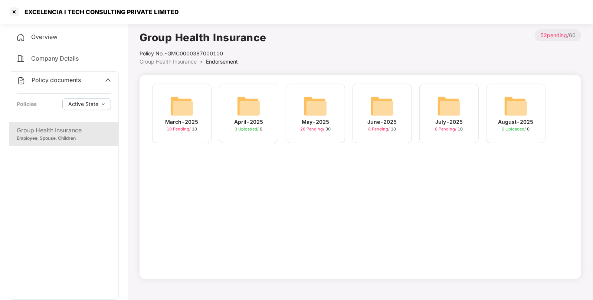
click at [180, 106] on img at bounding box center [182, 106] width 24 height 24
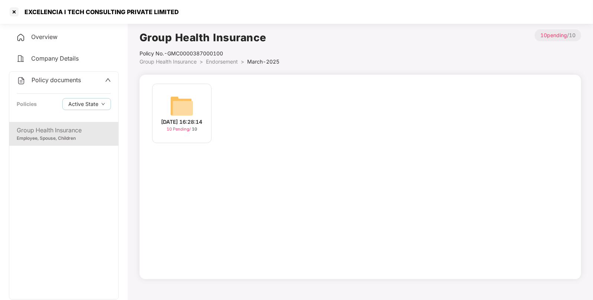
click at [182, 112] on img at bounding box center [182, 106] width 24 height 24
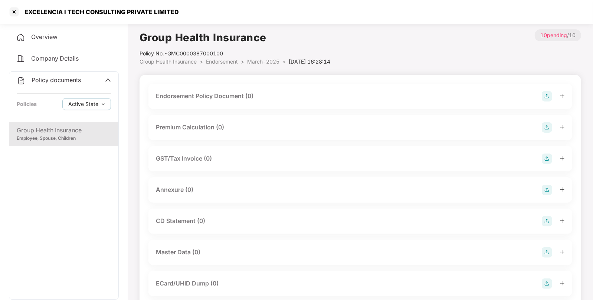
click at [542, 95] on img at bounding box center [547, 96] width 10 height 10
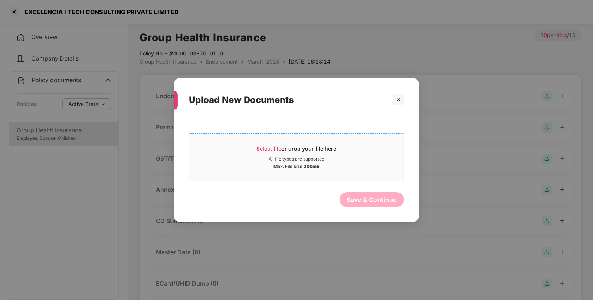
click at [261, 147] on span "Select file" at bounding box center [269, 148] width 25 height 6
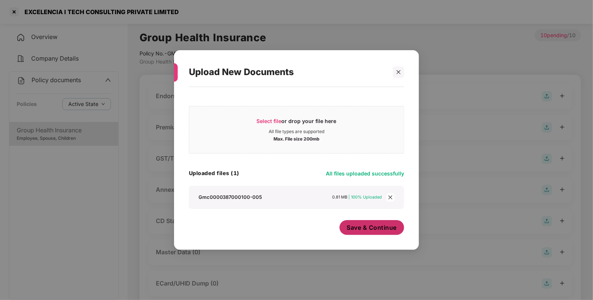
click at [380, 229] on span "Save & Continue" at bounding box center [372, 227] width 50 height 8
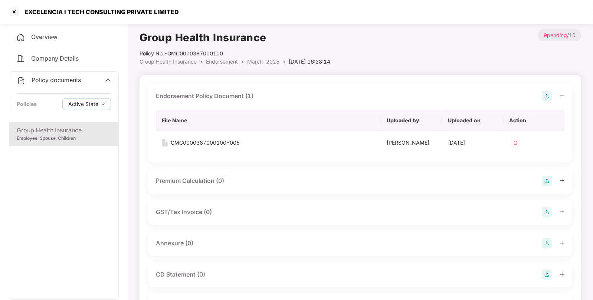
click at [48, 143] on div "Group Health Insurance Employee, Spouse, Children" at bounding box center [63, 134] width 109 height 24
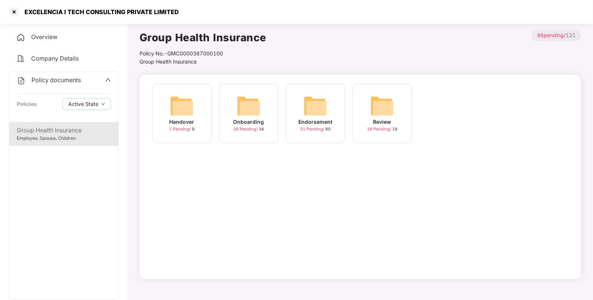
click at [314, 111] on img at bounding box center [316, 106] width 24 height 24
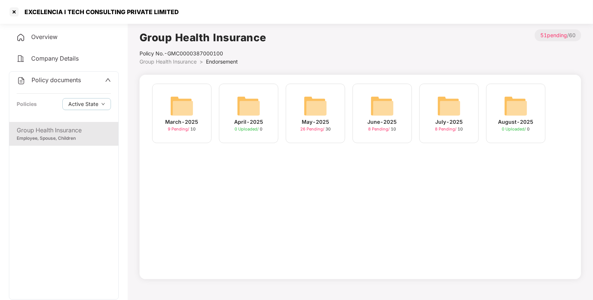
click at [450, 110] on img at bounding box center [449, 106] width 24 height 24
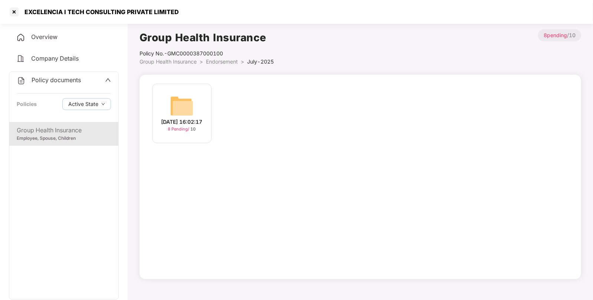
click at [183, 103] on img at bounding box center [182, 106] width 24 height 24
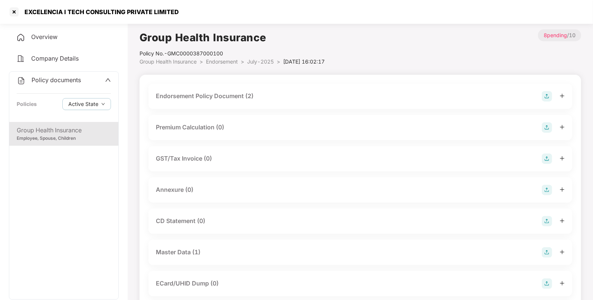
scroll to position [113, 0]
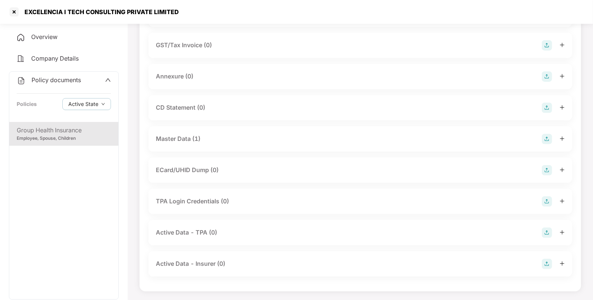
click at [239, 147] on div "Master Data (1)" at bounding box center [360, 138] width 424 height 25
click at [267, 138] on div "Master Data (1)" at bounding box center [360, 139] width 409 height 10
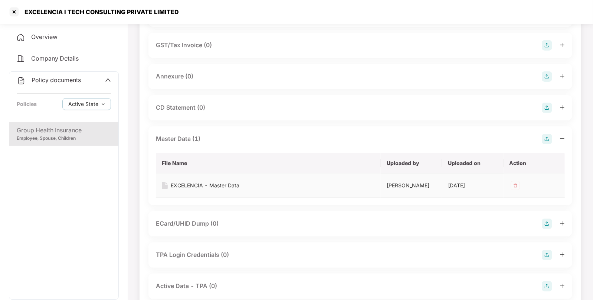
click at [516, 183] on img at bounding box center [516, 185] width 12 height 12
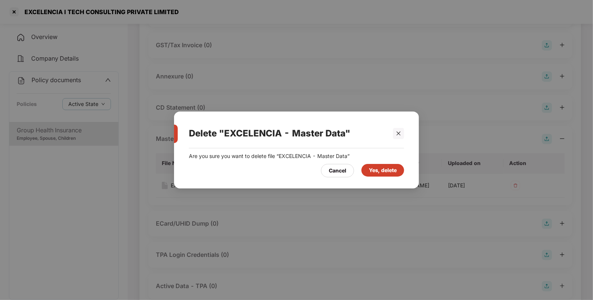
click at [379, 170] on div "Yes, delete" at bounding box center [383, 170] width 28 height 8
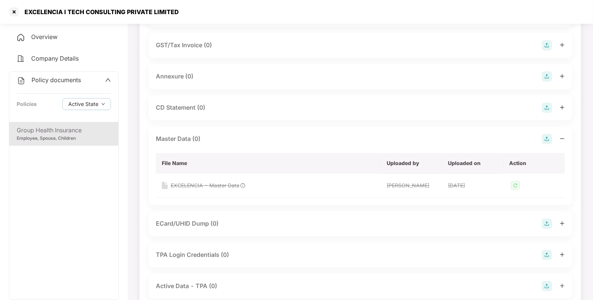
click at [547, 134] on img at bounding box center [547, 139] width 10 height 10
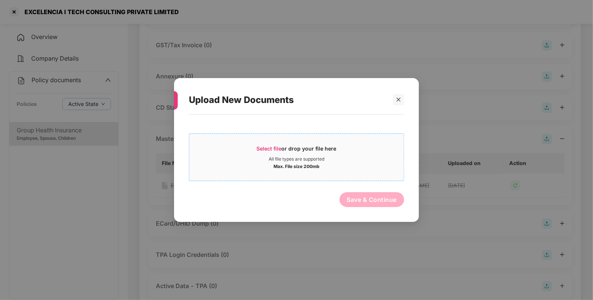
click at [277, 148] on span "Select file" at bounding box center [269, 148] width 25 height 6
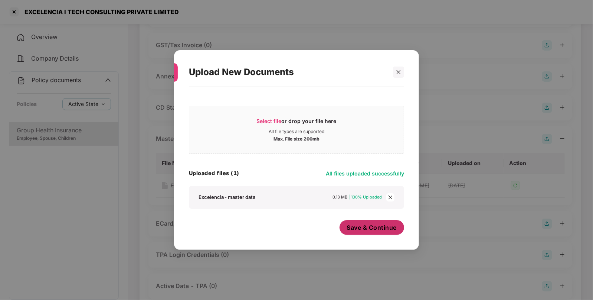
click at [387, 226] on span "Save & Continue" at bounding box center [372, 227] width 50 height 8
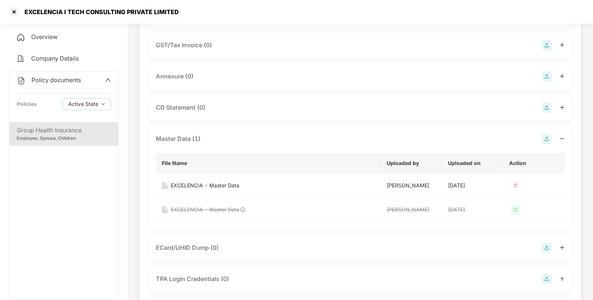
scroll to position [0, 0]
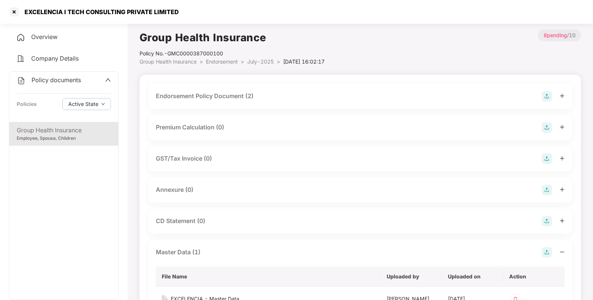
click at [265, 63] on span "July-2025" at bounding box center [260, 61] width 27 height 6
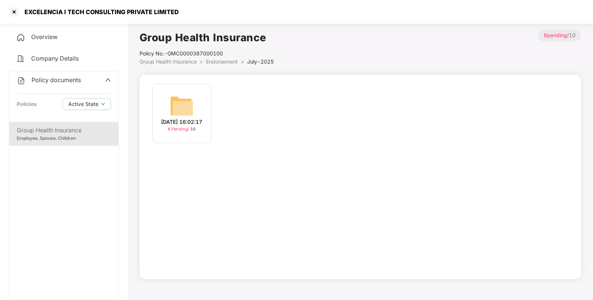
click at [230, 61] on span "Endorsement" at bounding box center [222, 61] width 32 height 6
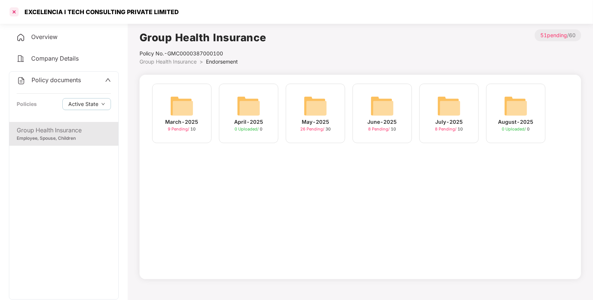
click at [14, 13] on div at bounding box center [14, 12] width 12 height 12
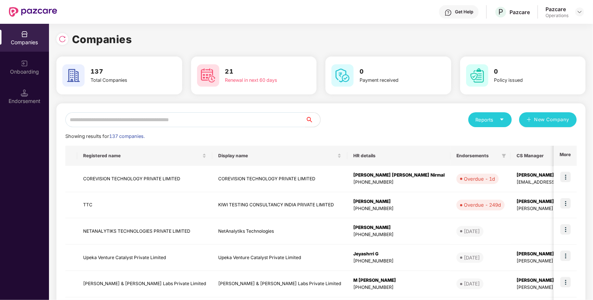
click at [145, 114] on input "text" at bounding box center [185, 119] width 240 height 15
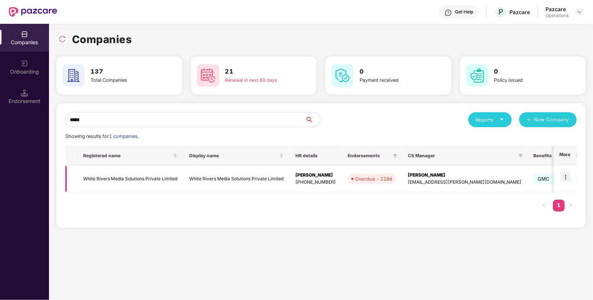
type input "*****"
click at [569, 176] on img at bounding box center [565, 176] width 10 height 10
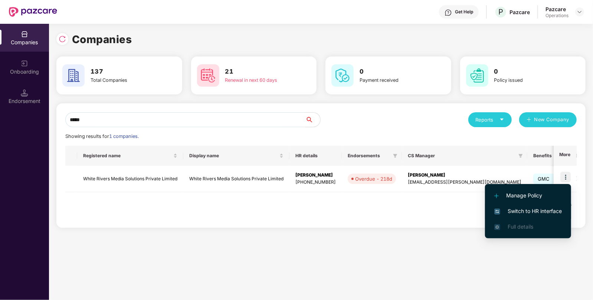
click at [514, 214] on span "Switch to HR interface" at bounding box center [528, 211] width 68 height 8
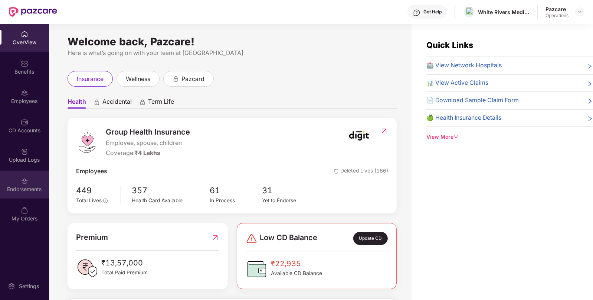
click at [24, 195] on div "Endorsements" at bounding box center [24, 184] width 49 height 28
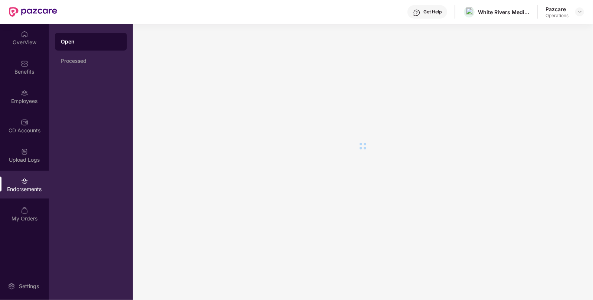
click at [24, 195] on div "Endorsements" at bounding box center [24, 184] width 49 height 28
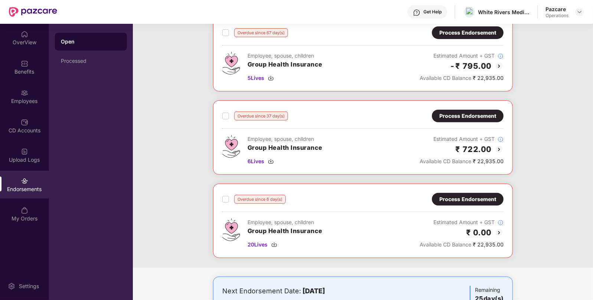
scroll to position [136, 0]
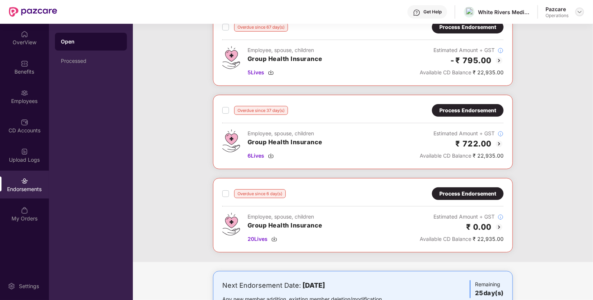
click at [576, 11] on div at bounding box center [579, 11] width 9 height 9
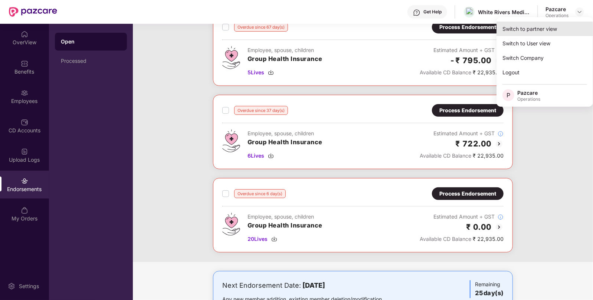
click at [544, 23] on div "Switch to partner view" at bounding box center [545, 29] width 96 height 14
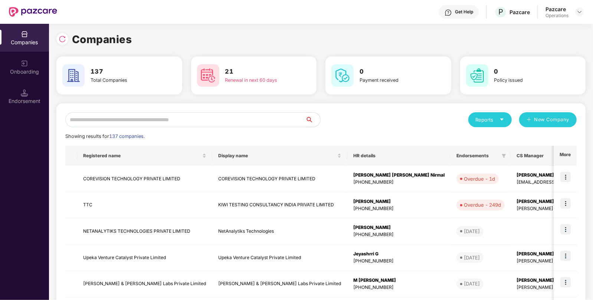
click at [254, 124] on input "text" at bounding box center [185, 119] width 240 height 15
type input "*"
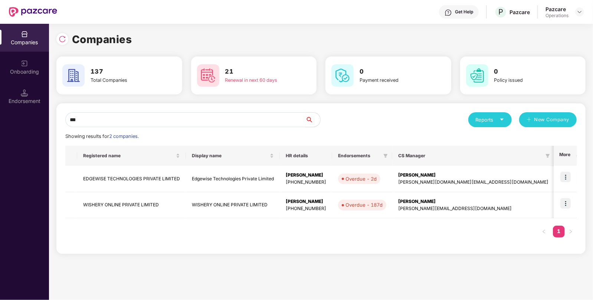
type input "***"
click at [569, 202] on img at bounding box center [565, 203] width 10 height 10
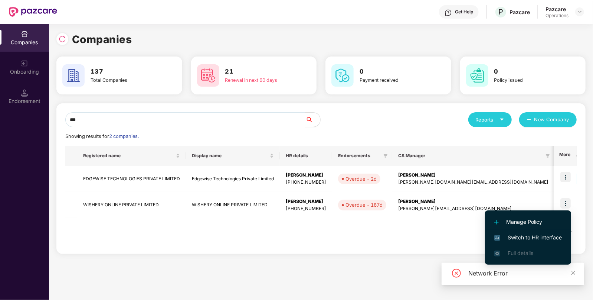
click at [517, 232] on li "Switch to HR interface" at bounding box center [528, 237] width 86 height 16
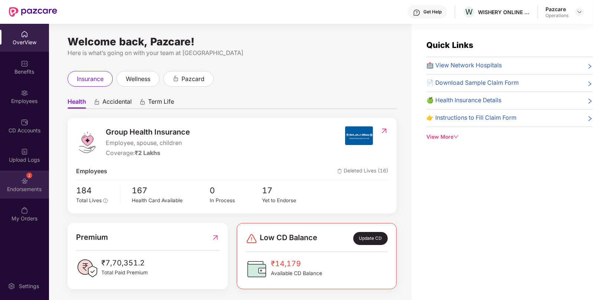
click at [15, 183] on div "2 Endorsements" at bounding box center [24, 184] width 49 height 28
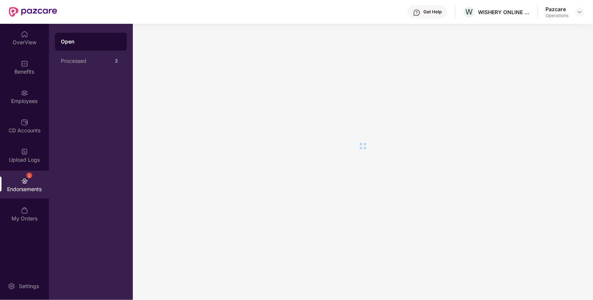
click at [15, 183] on div "2 Endorsements" at bounding box center [24, 184] width 49 height 28
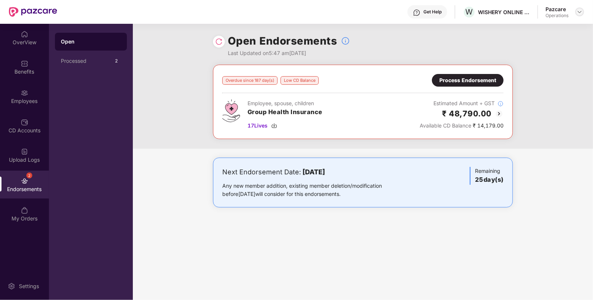
click at [580, 8] on div at bounding box center [579, 11] width 9 height 9
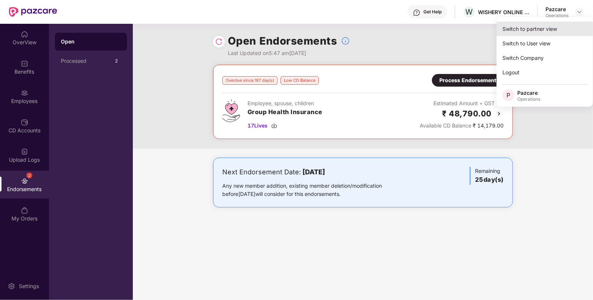
click at [529, 28] on div "Switch to partner view" at bounding box center [545, 29] width 96 height 14
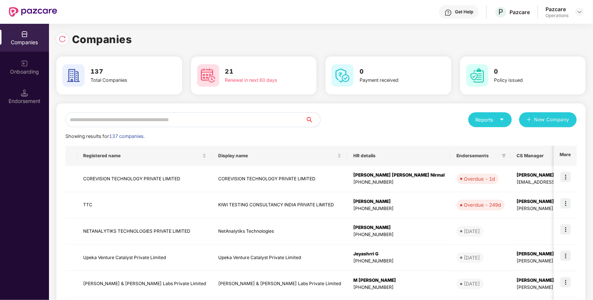
click at [142, 116] on input "text" at bounding box center [185, 119] width 240 height 15
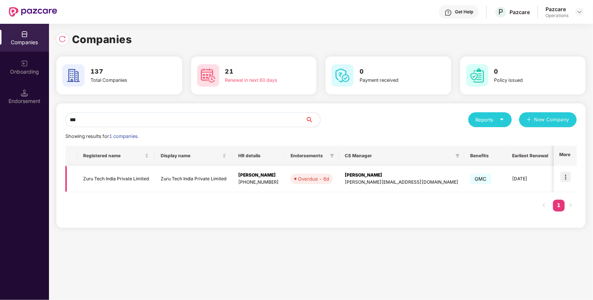
type input "***"
click at [566, 175] on img at bounding box center [565, 176] width 10 height 10
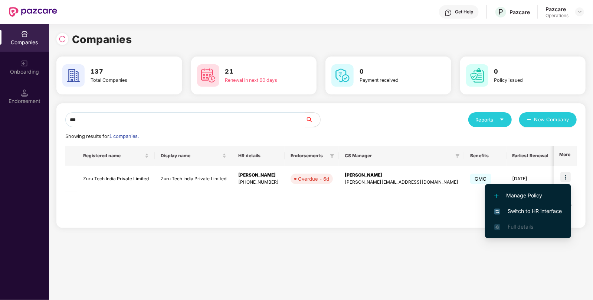
click at [516, 207] on span "Switch to HR interface" at bounding box center [528, 211] width 68 height 8
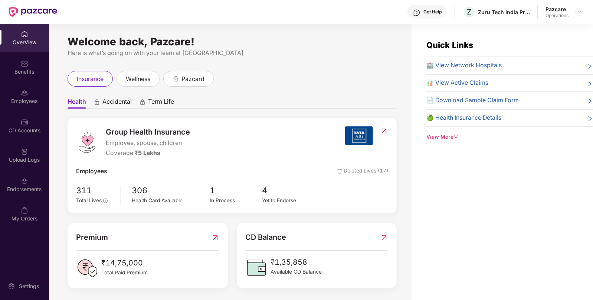
click at [30, 184] on div "Endorsements" at bounding box center [24, 184] width 49 height 28
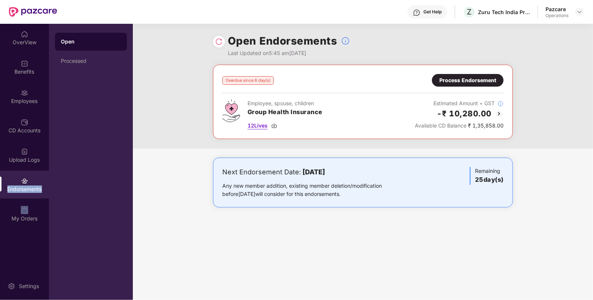
click at [277, 122] on img at bounding box center [274, 125] width 6 height 6
click at [13, 51] on div "OverView" at bounding box center [24, 38] width 49 height 28
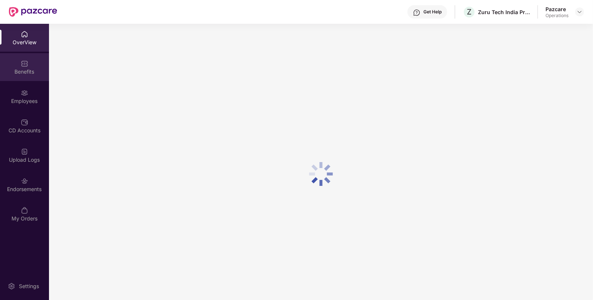
click at [19, 62] on div "Benefits" at bounding box center [24, 67] width 49 height 28
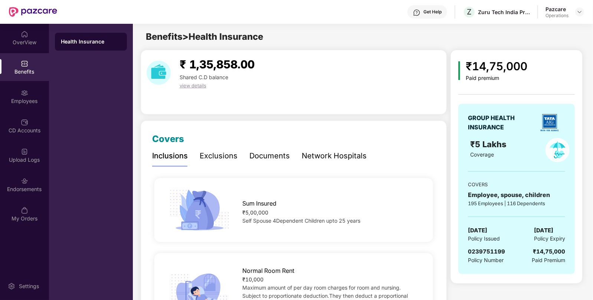
click at [483, 248] on span "0239751199" at bounding box center [486, 251] width 37 height 7
copy span "0239751199"
click at [35, 181] on div "Endorsements" at bounding box center [24, 184] width 49 height 28
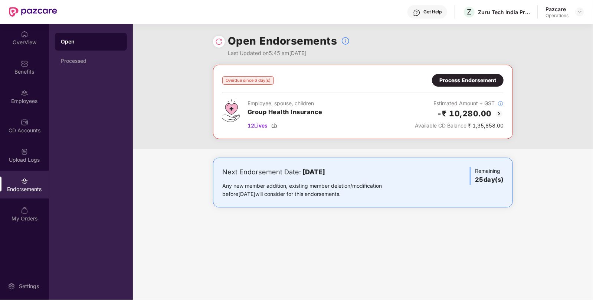
click at [473, 80] on div "Process Endorsement" at bounding box center [467, 80] width 57 height 8
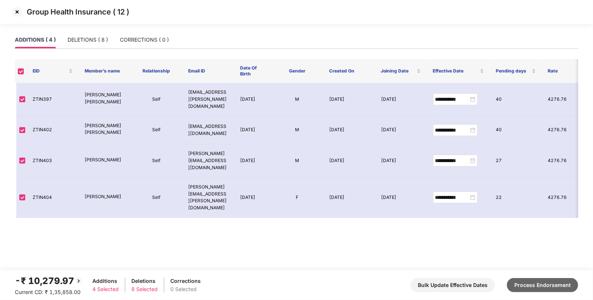
click at [542, 281] on button "Process Endorsement" at bounding box center [542, 285] width 71 height 14
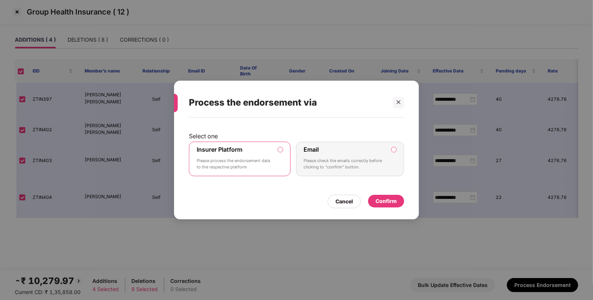
click at [378, 198] on div "Confirm" at bounding box center [386, 201] width 21 height 8
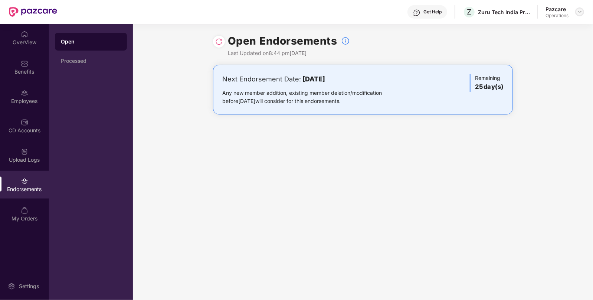
click at [578, 13] on img at bounding box center [580, 12] width 6 height 6
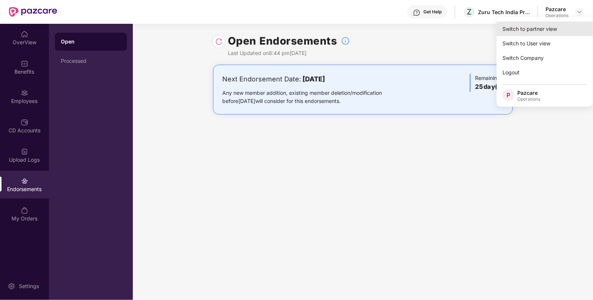
click at [540, 27] on div "Switch to partner view" at bounding box center [545, 29] width 96 height 14
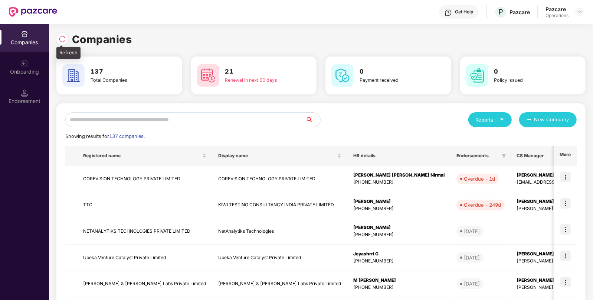
click at [62, 42] on img at bounding box center [62, 38] width 7 height 7
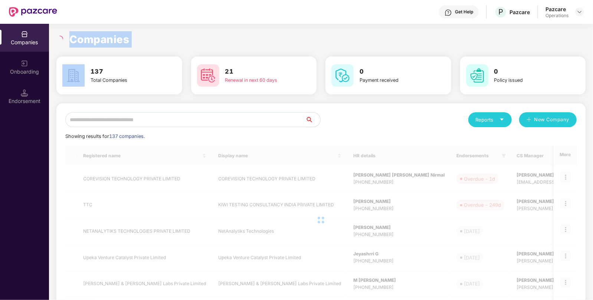
click at [62, 42] on div at bounding box center [60, 39] width 9 height 7
click at [127, 124] on input "text" at bounding box center [185, 119] width 240 height 15
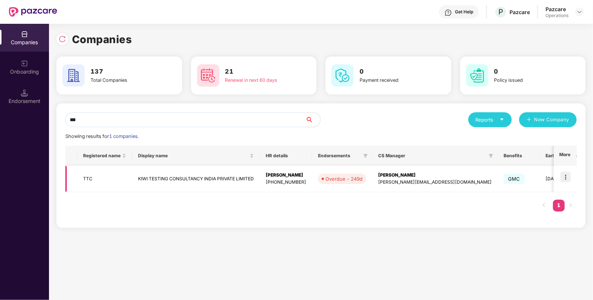
type input "***"
click at [564, 176] on img at bounding box center [565, 176] width 10 height 10
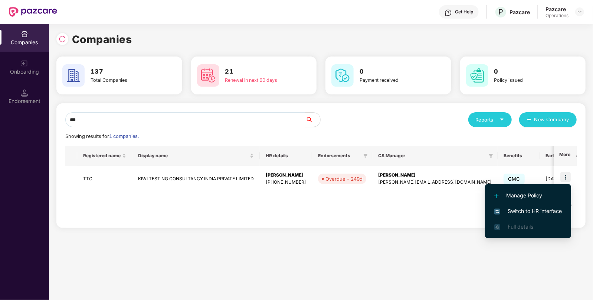
click at [529, 206] on li "Switch to HR interface" at bounding box center [528, 211] width 86 height 16
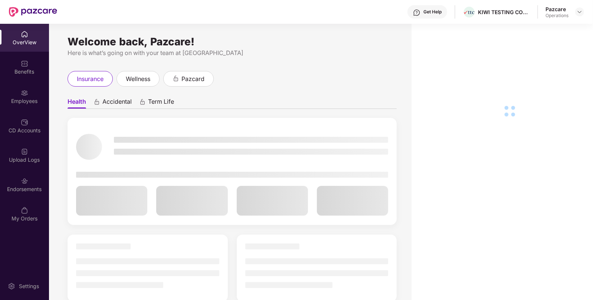
click at [21, 189] on div "Endorsements" at bounding box center [24, 188] width 49 height 7
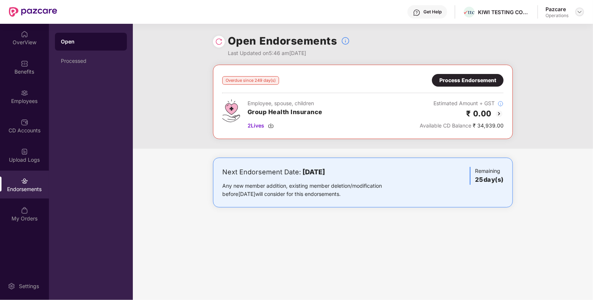
click at [581, 12] on img at bounding box center [580, 12] width 6 height 6
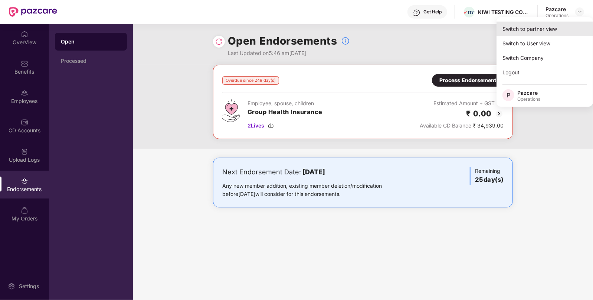
click at [534, 25] on div "Switch to partner view" at bounding box center [545, 29] width 96 height 14
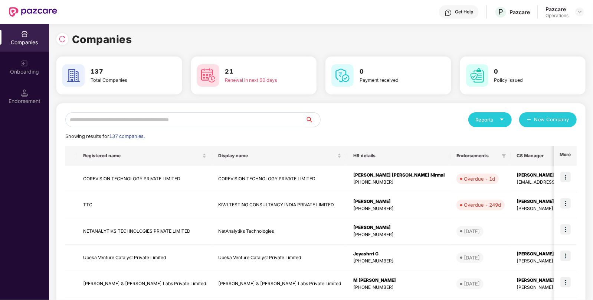
click at [298, 114] on input "text" at bounding box center [185, 119] width 240 height 15
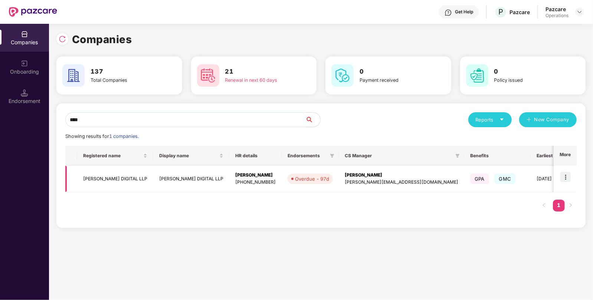
type input "****"
click at [566, 183] on td at bounding box center [565, 179] width 23 height 26
click at [564, 178] on img at bounding box center [565, 176] width 10 height 10
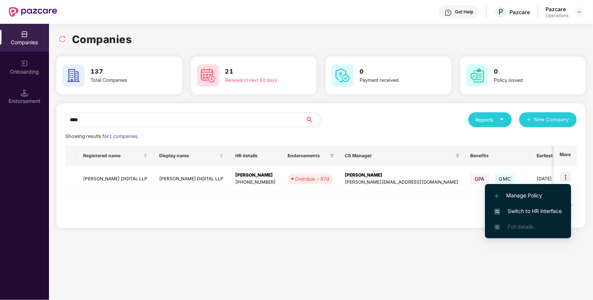
click at [517, 212] on span "Switch to HR interface" at bounding box center [528, 211] width 68 height 8
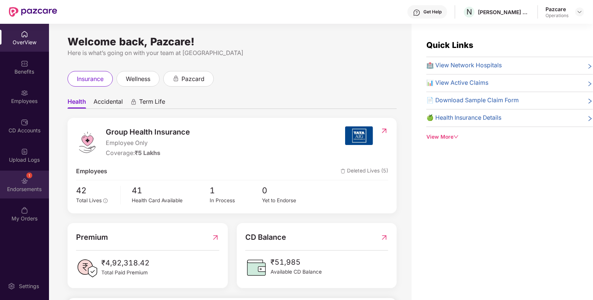
click at [47, 181] on div "1 Endorsements" at bounding box center [24, 184] width 49 height 28
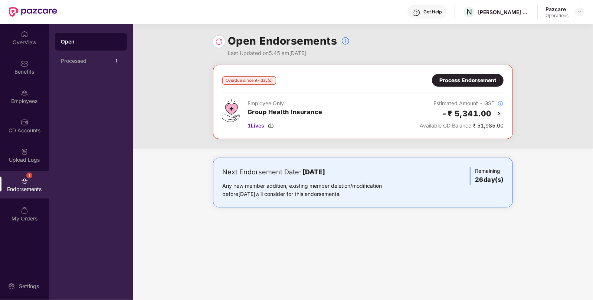
click at [464, 78] on div "Process Endorsement" at bounding box center [467, 80] width 57 height 8
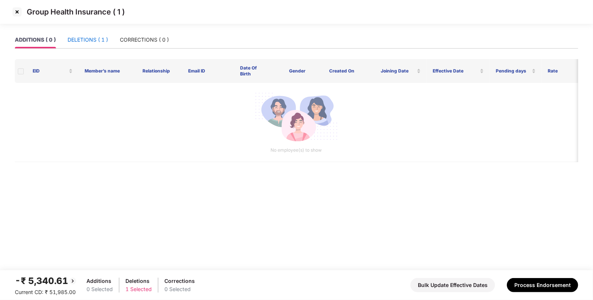
click at [92, 42] on div "DELETIONS ( 1 )" at bounding box center [88, 40] width 40 height 8
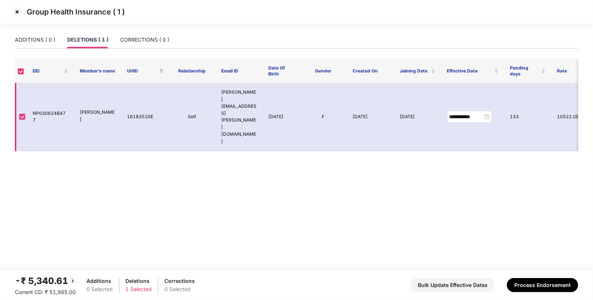
click at [58, 97] on td "NP030624B477" at bounding box center [50, 117] width 47 height 68
copy td "NP030624B477"
click at [17, 8] on img at bounding box center [17, 12] width 12 height 12
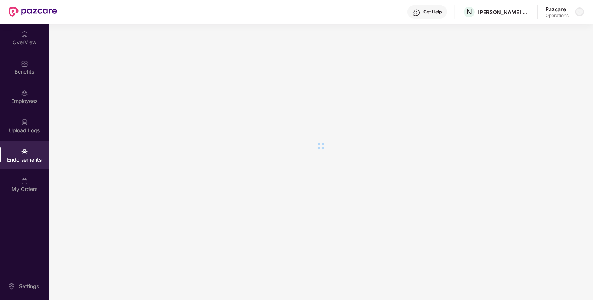
click at [576, 13] on div at bounding box center [579, 11] width 9 height 9
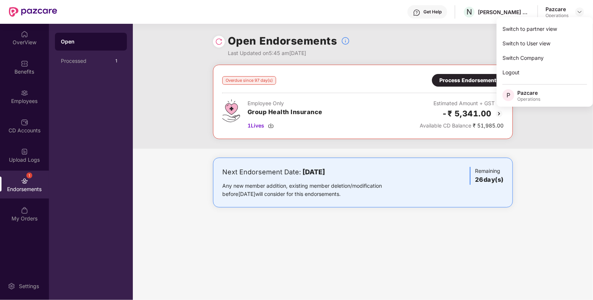
click at [540, 22] on div "Switch to partner view" at bounding box center [545, 29] width 96 height 14
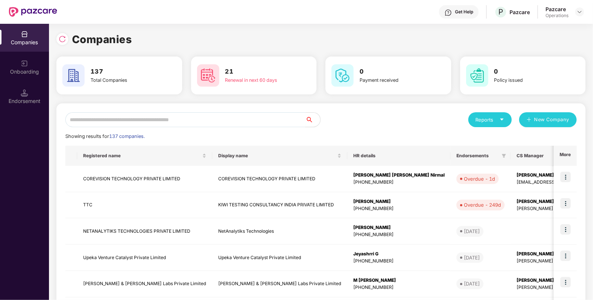
click at [217, 115] on input "text" at bounding box center [185, 119] width 240 height 15
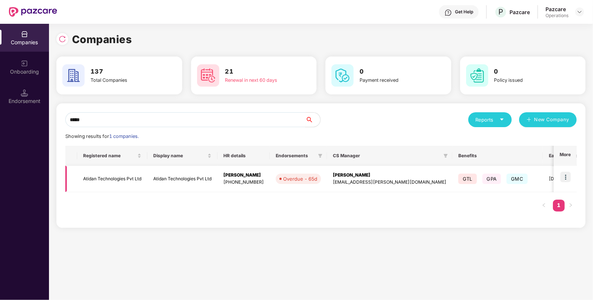
type input "*****"
click at [569, 175] on img at bounding box center [565, 176] width 10 height 10
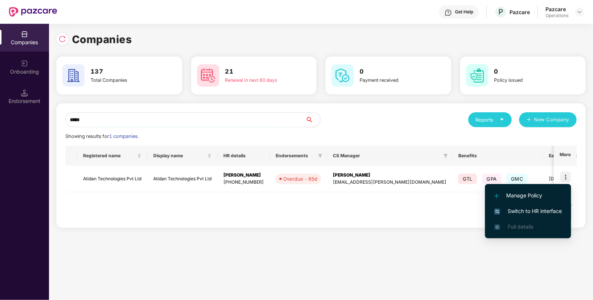
click at [532, 207] on span "Switch to HR interface" at bounding box center [528, 211] width 68 height 8
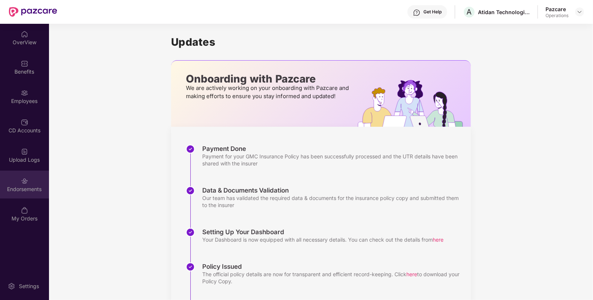
click at [29, 184] on div "Endorsements" at bounding box center [24, 184] width 49 height 28
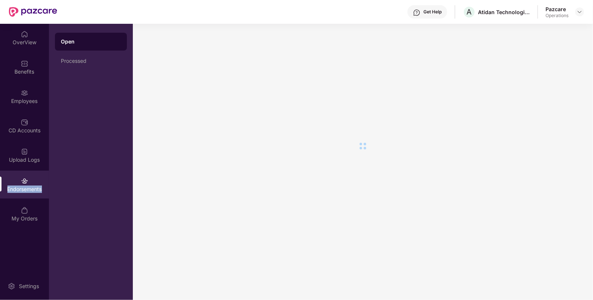
click at [29, 184] on div "Endorsements" at bounding box center [24, 184] width 49 height 28
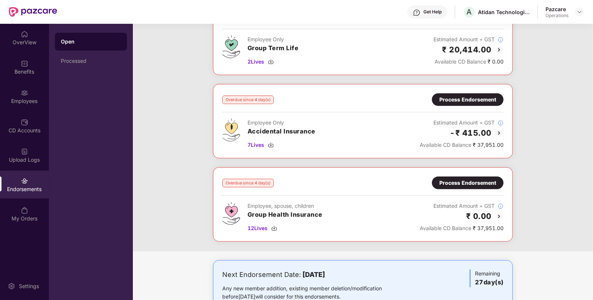
scroll to position [170, 0]
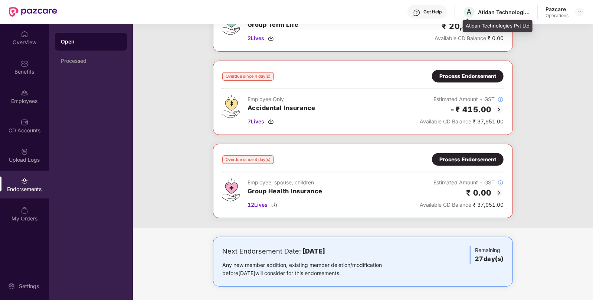
click at [488, 13] on div "Atidan Technologies Pvt Ltd" at bounding box center [504, 12] width 52 height 7
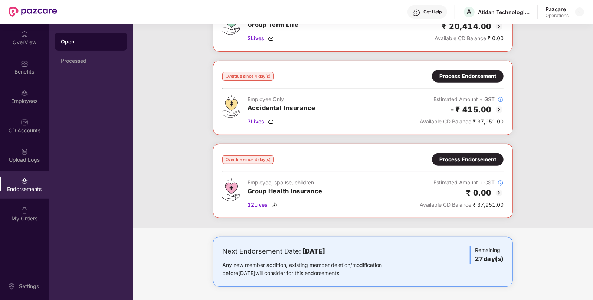
click at [443, 150] on div "Overdue since 4 day(s) Process Endorsement Employee, spouse, children Group Hea…" at bounding box center [363, 181] width 300 height 74
click at [458, 158] on div "Process Endorsement" at bounding box center [467, 159] width 57 height 8
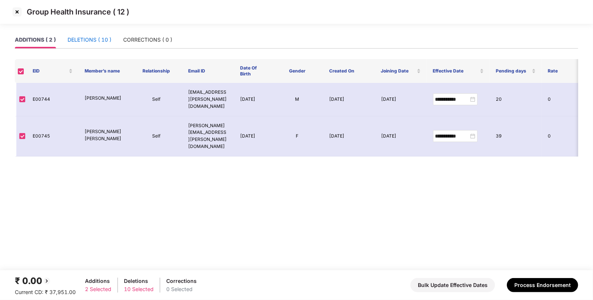
click at [99, 39] on div "DELETIONS ( 10 )" at bounding box center [90, 40] width 44 height 8
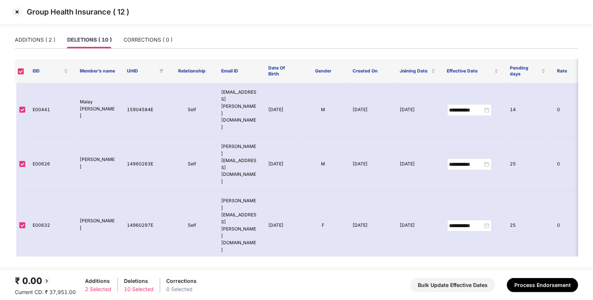
click at [14, 19] on div "Group Health Insurance ( 12 )" at bounding box center [296, 12] width 593 height 24
click at [17, 12] on img at bounding box center [17, 12] width 12 height 12
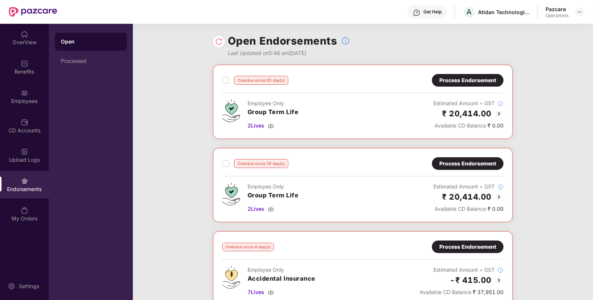
scroll to position [163, 0]
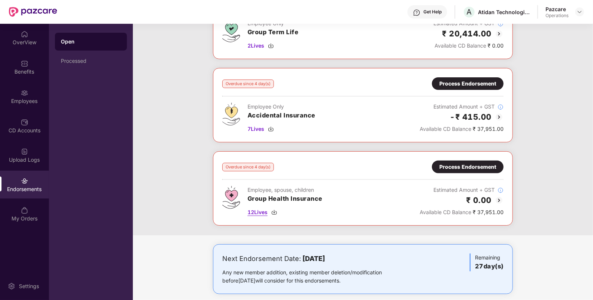
click at [277, 211] on img at bounding box center [274, 212] width 6 height 6
click at [271, 128] on img at bounding box center [271, 129] width 6 height 6
click at [80, 60] on div "Processed" at bounding box center [91, 61] width 60 height 6
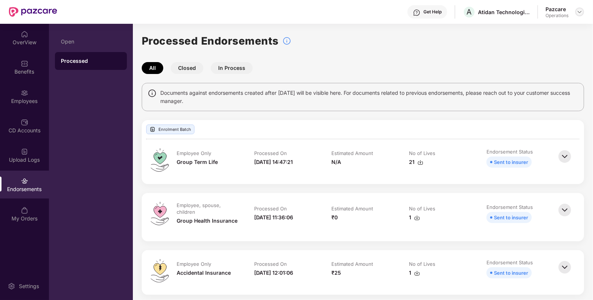
click at [582, 8] on div at bounding box center [579, 11] width 9 height 9
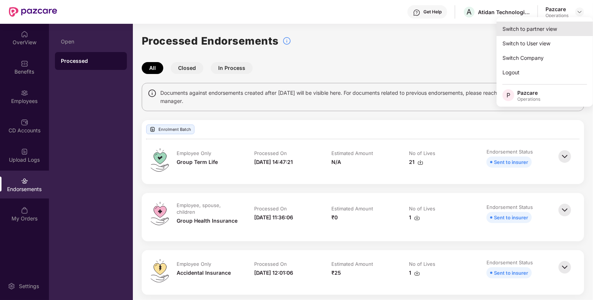
click at [551, 26] on div "Switch to partner view" at bounding box center [545, 29] width 96 height 14
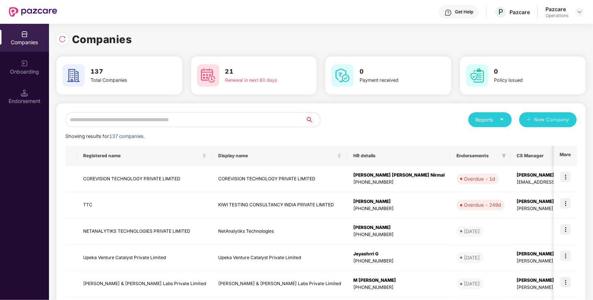
click at [157, 118] on input "text" at bounding box center [185, 119] width 240 height 15
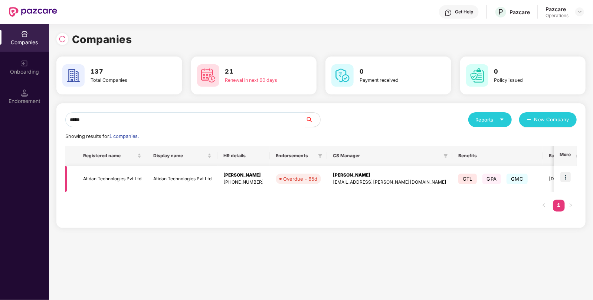
type input "*****"
click at [147, 178] on td "Atidan Technologies Pvt Ltd" at bounding box center [112, 179] width 70 height 26
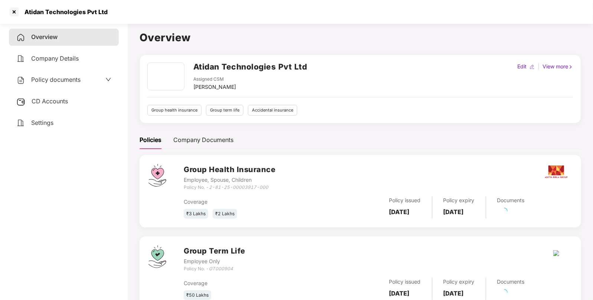
click at [54, 83] on span "Policy documents" at bounding box center [55, 79] width 49 height 7
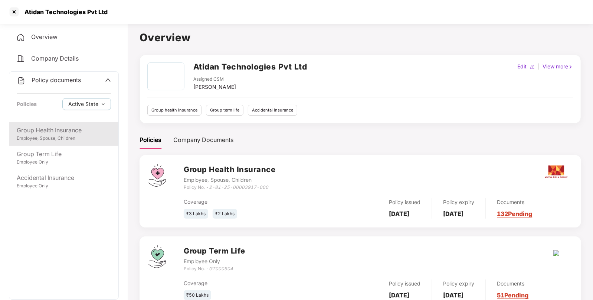
click at [44, 124] on div "Group Health Insurance Employee, Spouse, Children" at bounding box center [63, 134] width 109 height 24
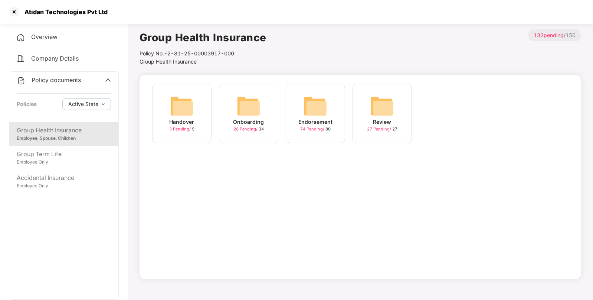
click at [315, 113] on img at bounding box center [316, 106] width 24 height 24
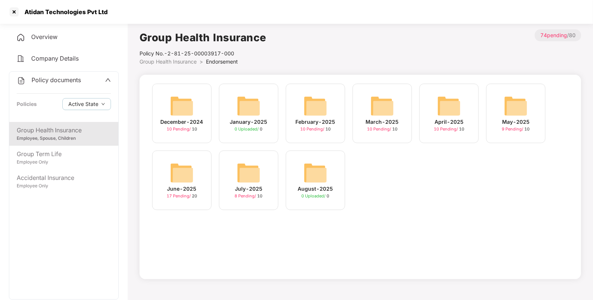
click at [33, 12] on div "Atidan Technologies Pvt Ltd" at bounding box center [64, 11] width 88 height 7
click at [10, 12] on div at bounding box center [14, 12] width 12 height 12
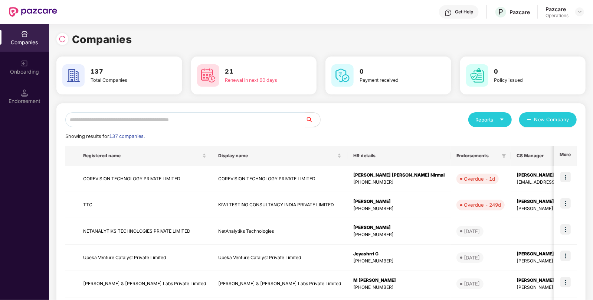
paste input "******"
click at [215, 117] on input "******" at bounding box center [185, 119] width 240 height 15
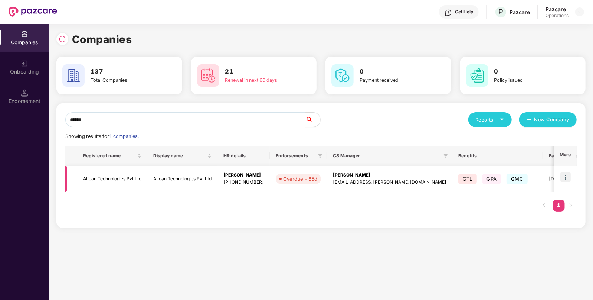
type input "******"
click at [566, 178] on img at bounding box center [565, 176] width 10 height 10
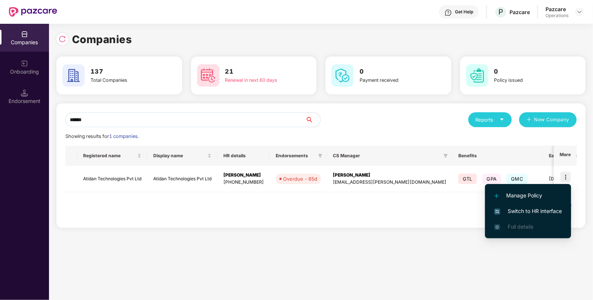
click at [530, 211] on span "Switch to HR interface" at bounding box center [528, 211] width 68 height 8
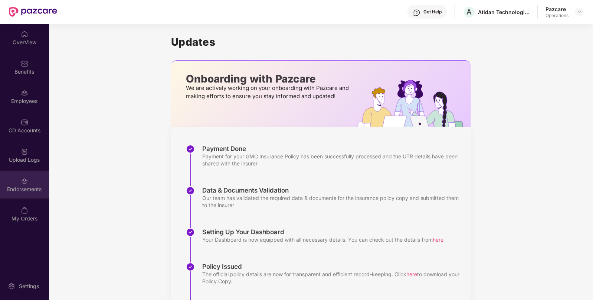
click at [42, 184] on div "Endorsements" at bounding box center [24, 184] width 49 height 28
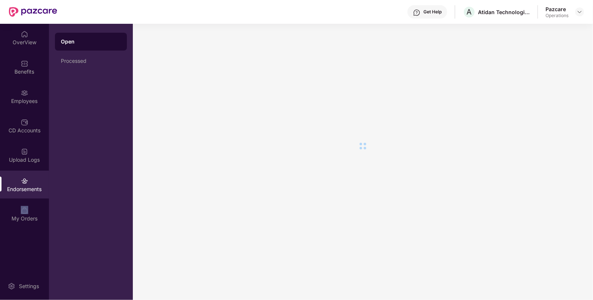
click at [42, 184] on div "Endorsements" at bounding box center [24, 184] width 49 height 28
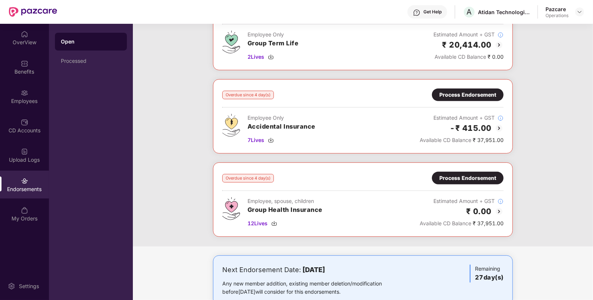
scroll to position [163, 0]
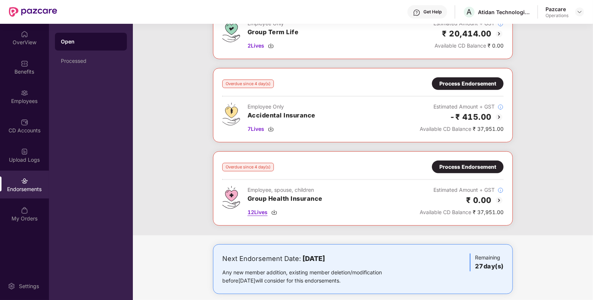
click at [273, 211] on img at bounding box center [274, 212] width 6 height 6
click at [271, 126] on img at bounding box center [271, 129] width 6 height 6
click at [468, 158] on div "Overdue since 4 day(s) Process Endorsement Employee, spouse, children Group Hea…" at bounding box center [363, 188] width 300 height 74
click at [454, 165] on div "Process Endorsement" at bounding box center [467, 167] width 57 height 8
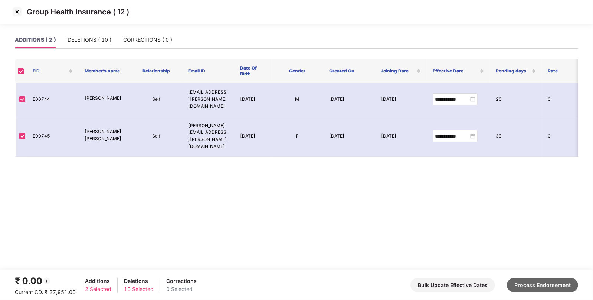
click at [536, 283] on button "Process Endorsement" at bounding box center [542, 285] width 71 height 14
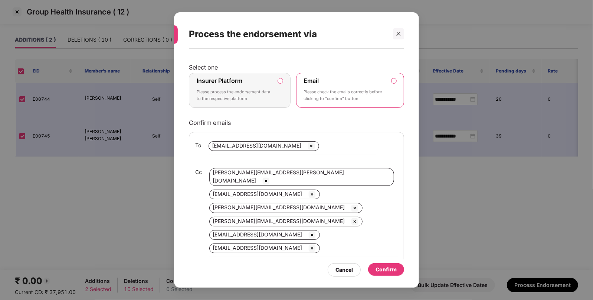
click at [284, 86] on label "Insurer Platform Please process the endorsement data to the respective platform" at bounding box center [240, 90] width 102 height 35
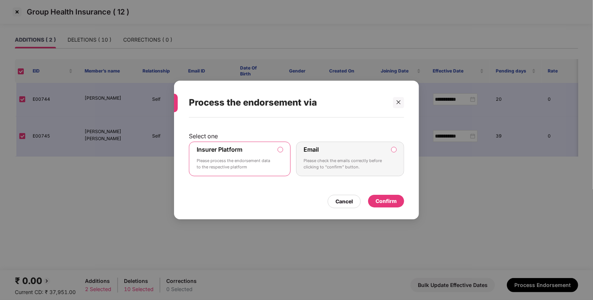
click at [383, 197] on div "Confirm" at bounding box center [386, 201] width 21 height 8
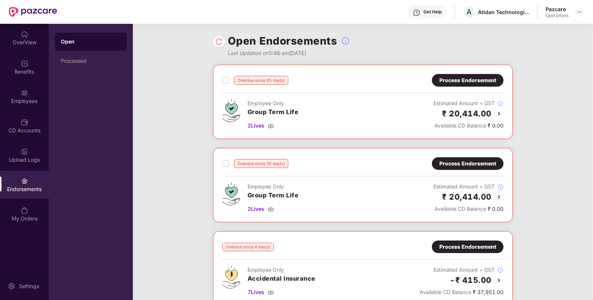
scroll to position [87, 0]
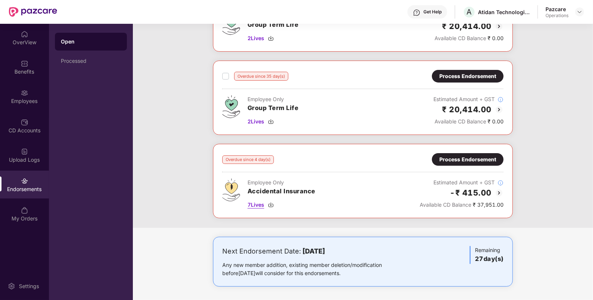
click at [274, 203] on img at bounding box center [271, 205] width 6 height 6
click at [467, 164] on div "Process Endorsement" at bounding box center [468, 159] width 72 height 13
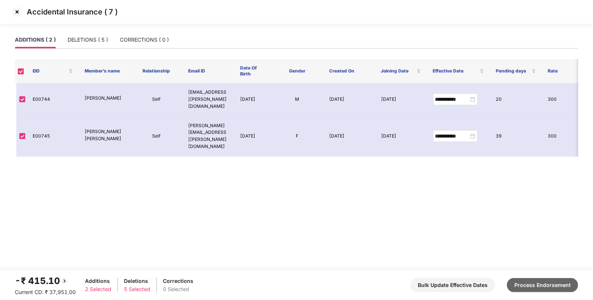
click at [550, 283] on button "Process Endorsement" at bounding box center [542, 285] width 71 height 14
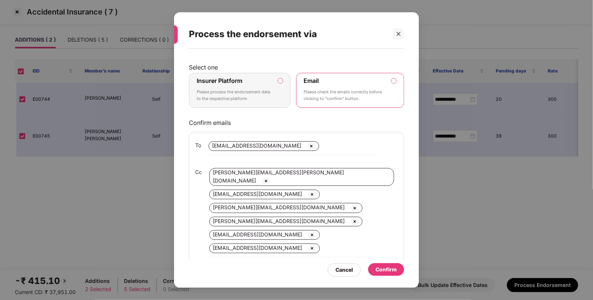
click at [278, 85] on label "Insurer Platform Please process the endorsement data to the respective platform" at bounding box center [240, 90] width 102 height 35
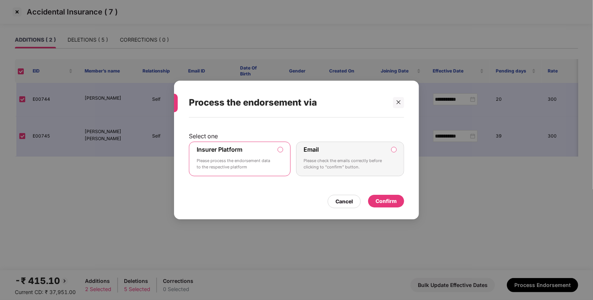
click at [386, 201] on div "Confirm" at bounding box center [386, 201] width 21 height 8
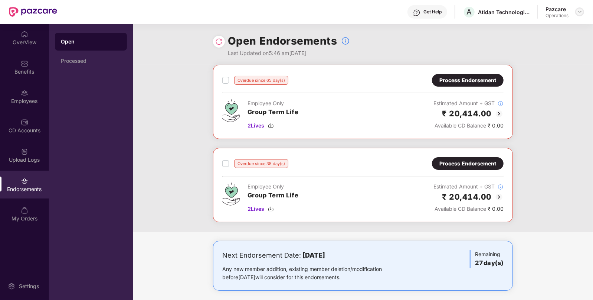
click at [579, 10] on img at bounding box center [580, 12] width 6 height 6
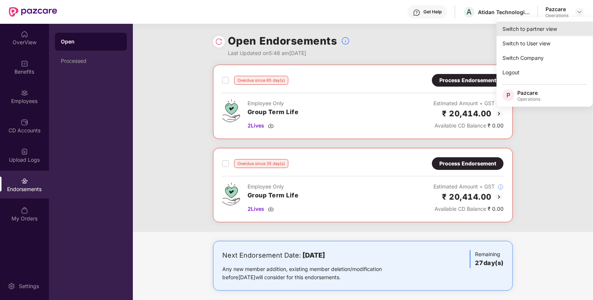
click at [542, 27] on div "Switch to partner view" at bounding box center [545, 29] width 96 height 14
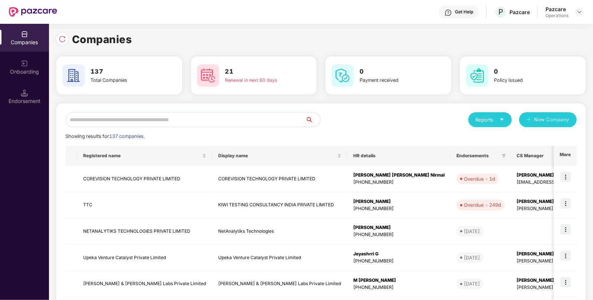
click at [115, 123] on input "text" at bounding box center [185, 119] width 240 height 15
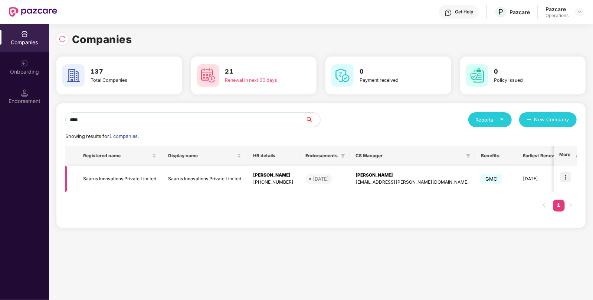
type input "****"
click at [567, 174] on img at bounding box center [565, 176] width 10 height 10
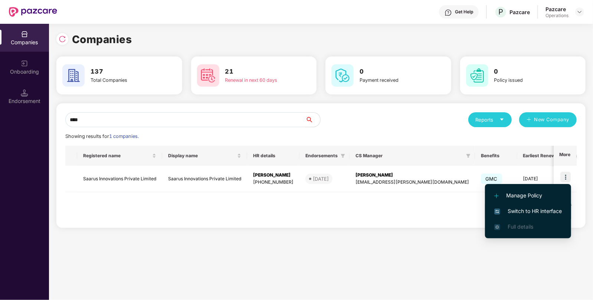
click at [527, 217] on li "Switch to HR interface" at bounding box center [528, 211] width 86 height 16
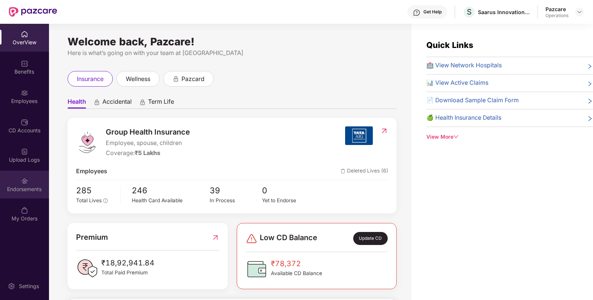
click at [28, 187] on div "Endorsements" at bounding box center [24, 188] width 49 height 7
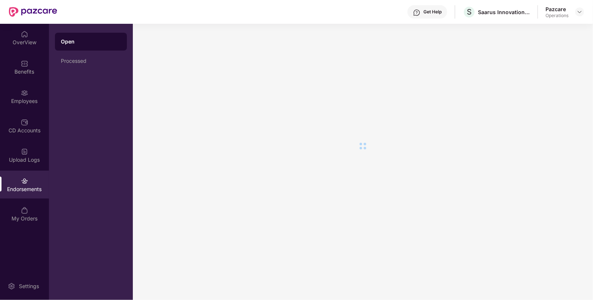
click at [28, 187] on div "Endorsements" at bounding box center [24, 188] width 49 height 7
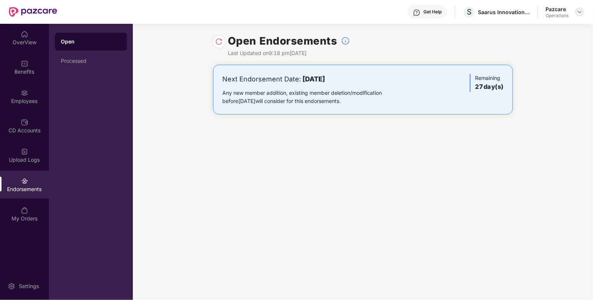
click at [578, 10] on img at bounding box center [580, 12] width 6 height 6
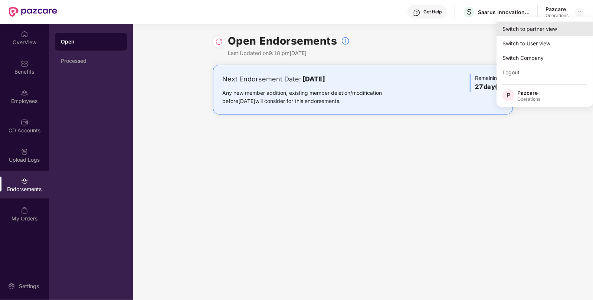
click at [533, 30] on div "Switch to partner view" at bounding box center [545, 29] width 96 height 14
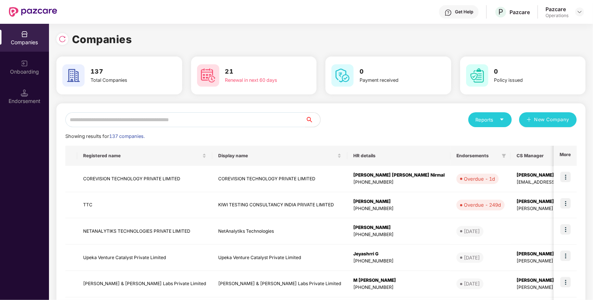
click at [110, 119] on input "text" at bounding box center [185, 119] width 240 height 15
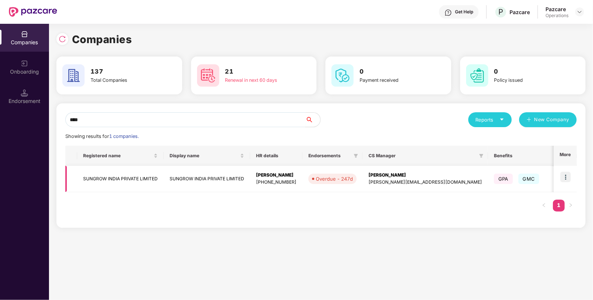
type input "****"
click at [567, 171] on img at bounding box center [565, 176] width 10 height 10
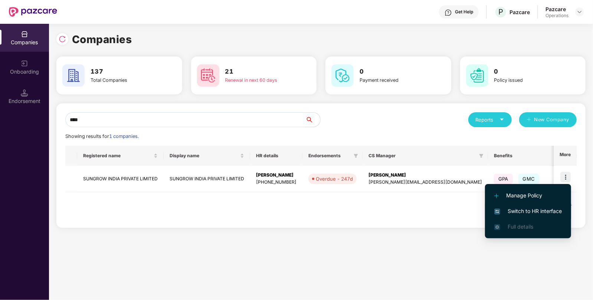
click at [520, 212] on span "Switch to HR interface" at bounding box center [528, 211] width 68 height 8
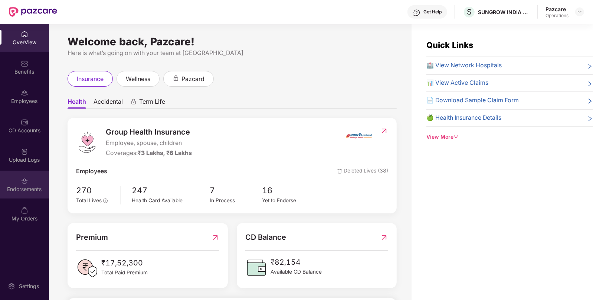
click at [17, 180] on div "Endorsements" at bounding box center [24, 184] width 49 height 28
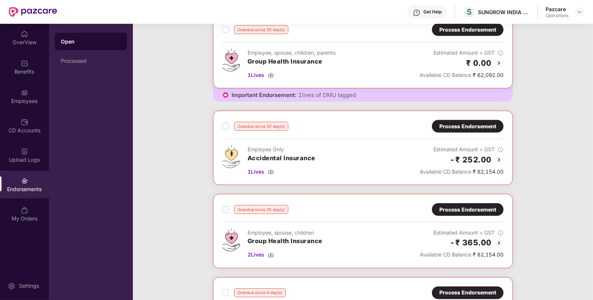
scroll to position [658, 0]
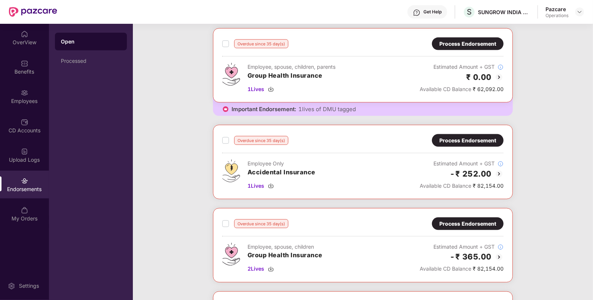
click at [452, 134] on div "Process Endorsement" at bounding box center [468, 140] width 72 height 13
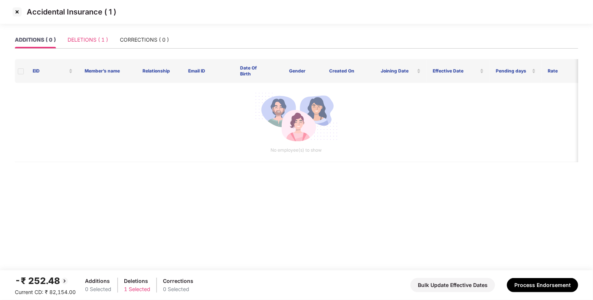
click at [86, 35] on div "DELETIONS ( 1 )" at bounding box center [88, 39] width 40 height 17
